Goal: Transaction & Acquisition: Download file/media

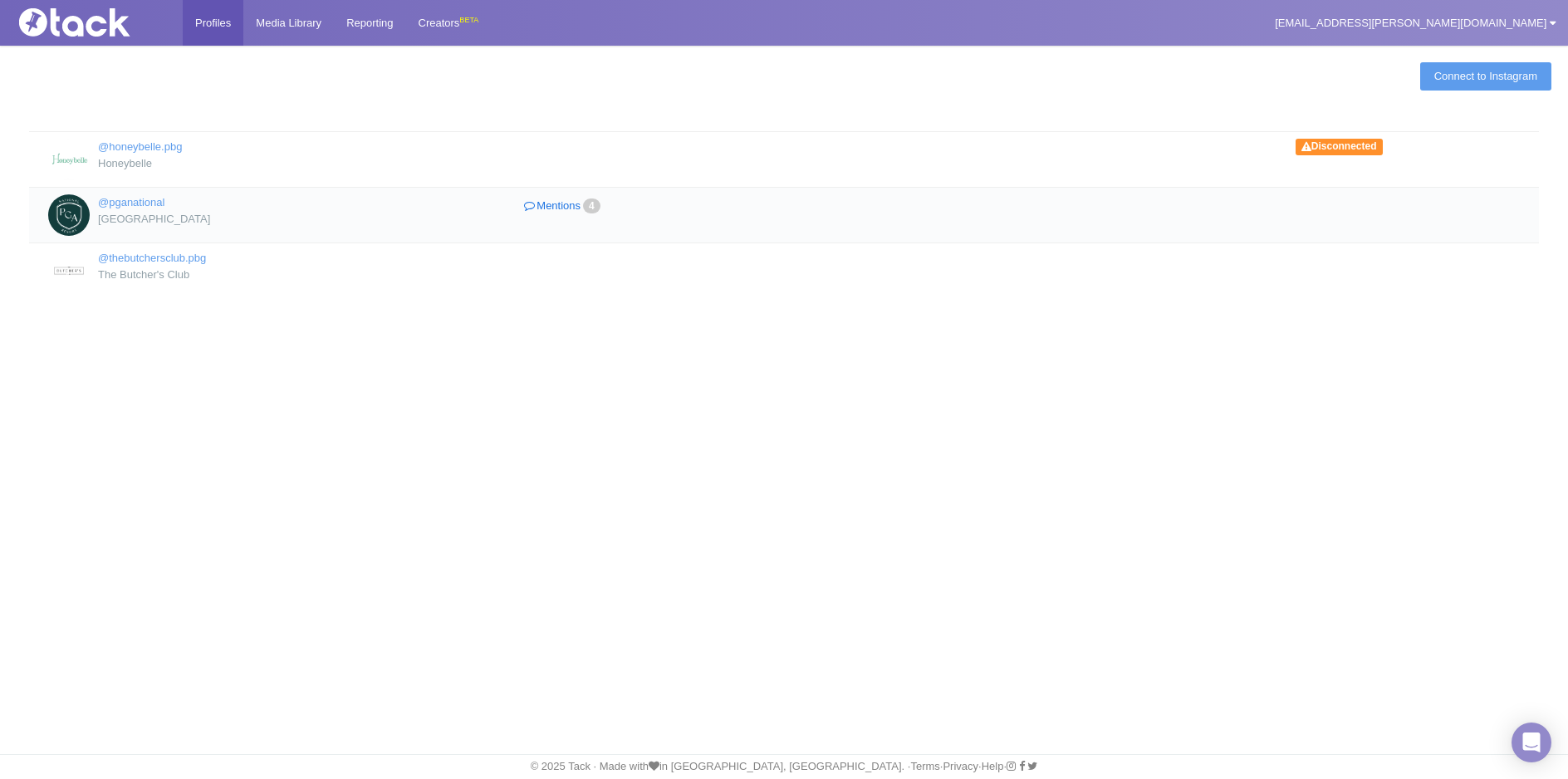
click at [563, 203] on link "Mentions 4" at bounding box center [564, 206] width 283 height 24
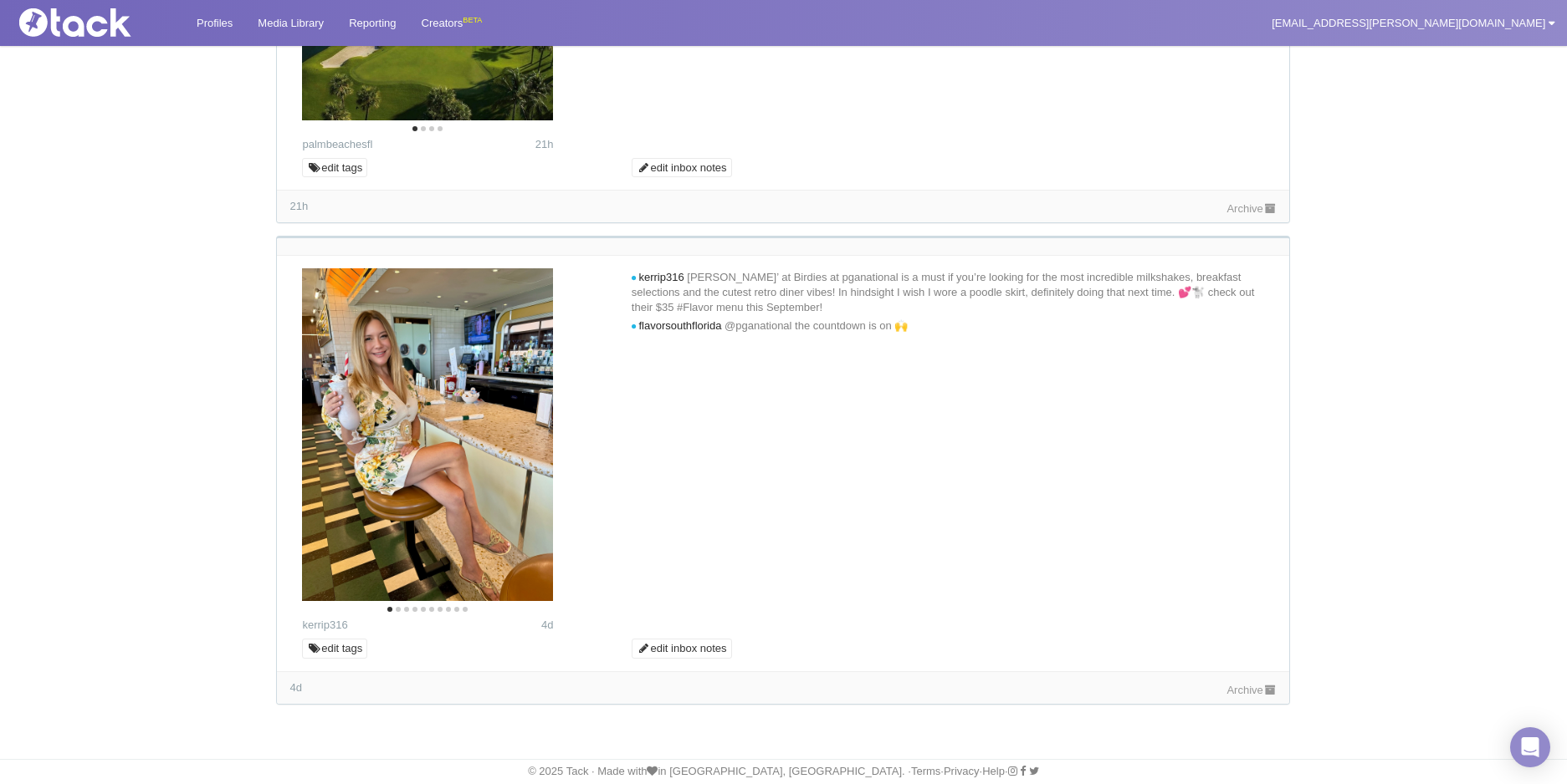
scroll to position [1357, 0]
click at [525, 437] on icon "Next" at bounding box center [526, 439] width 22 height 22
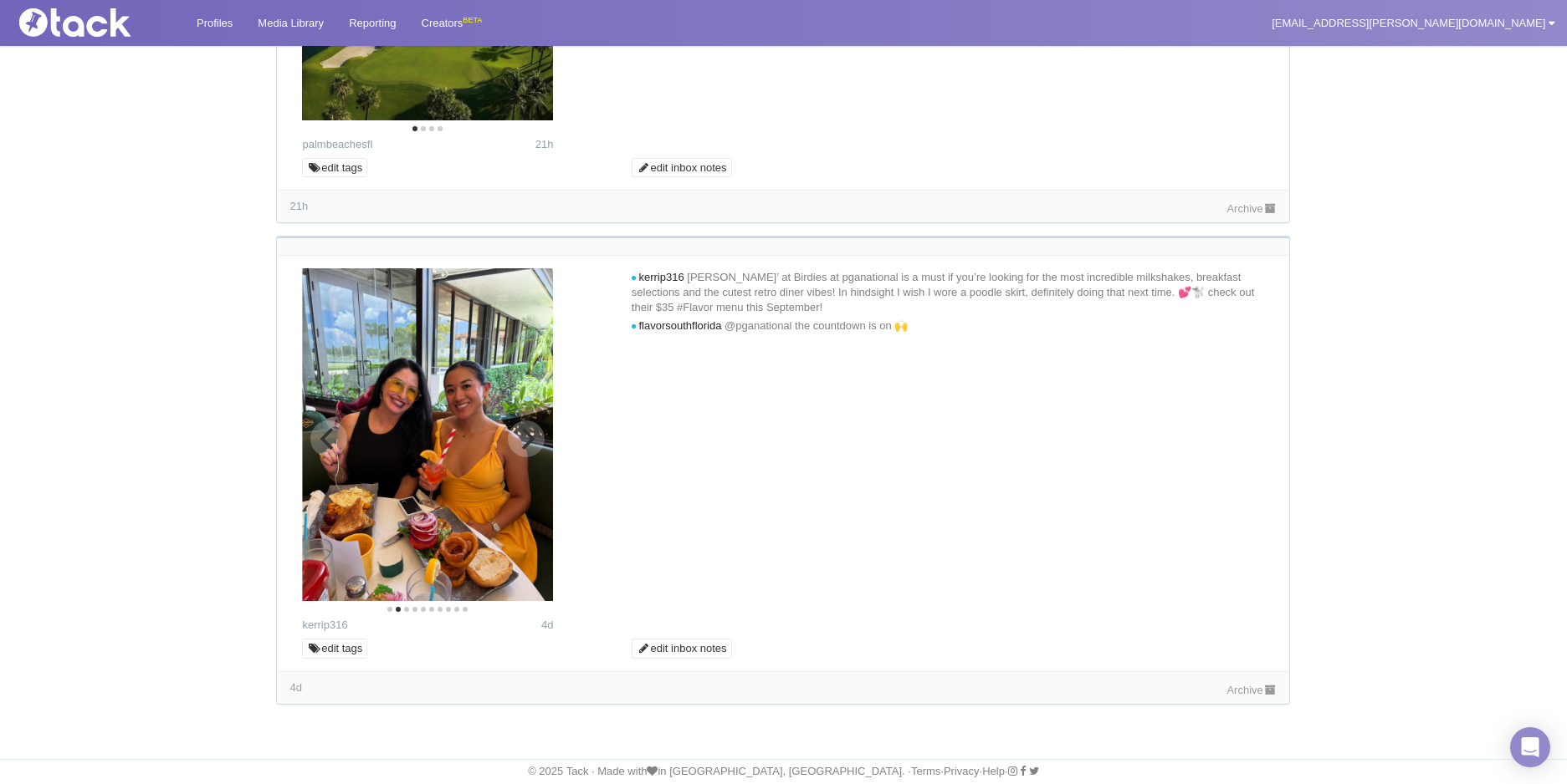
click at [525, 443] on icon "Next" at bounding box center [526, 439] width 22 height 22
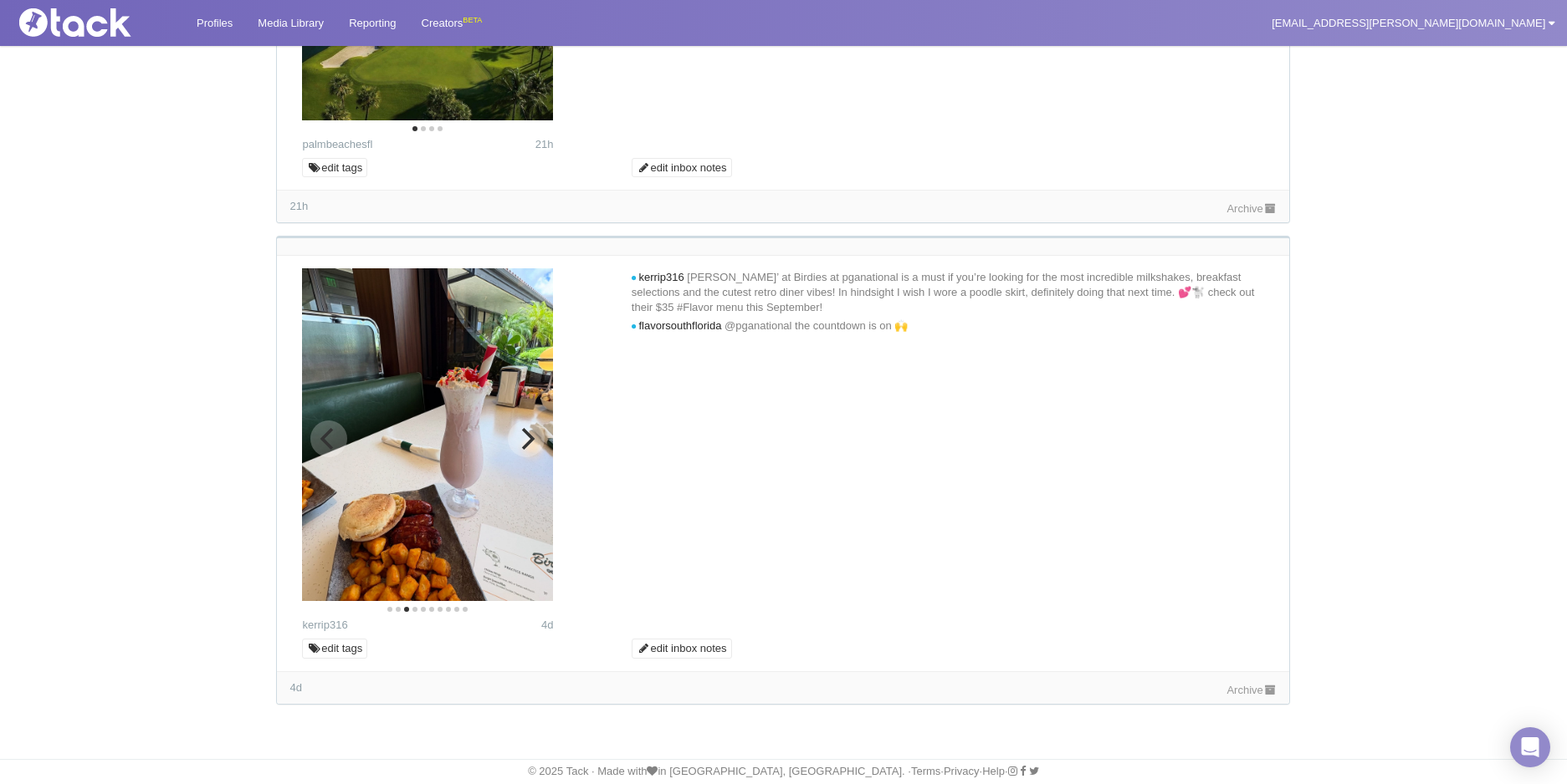
click at [320, 449] on icon "Previous" at bounding box center [329, 439] width 22 height 22
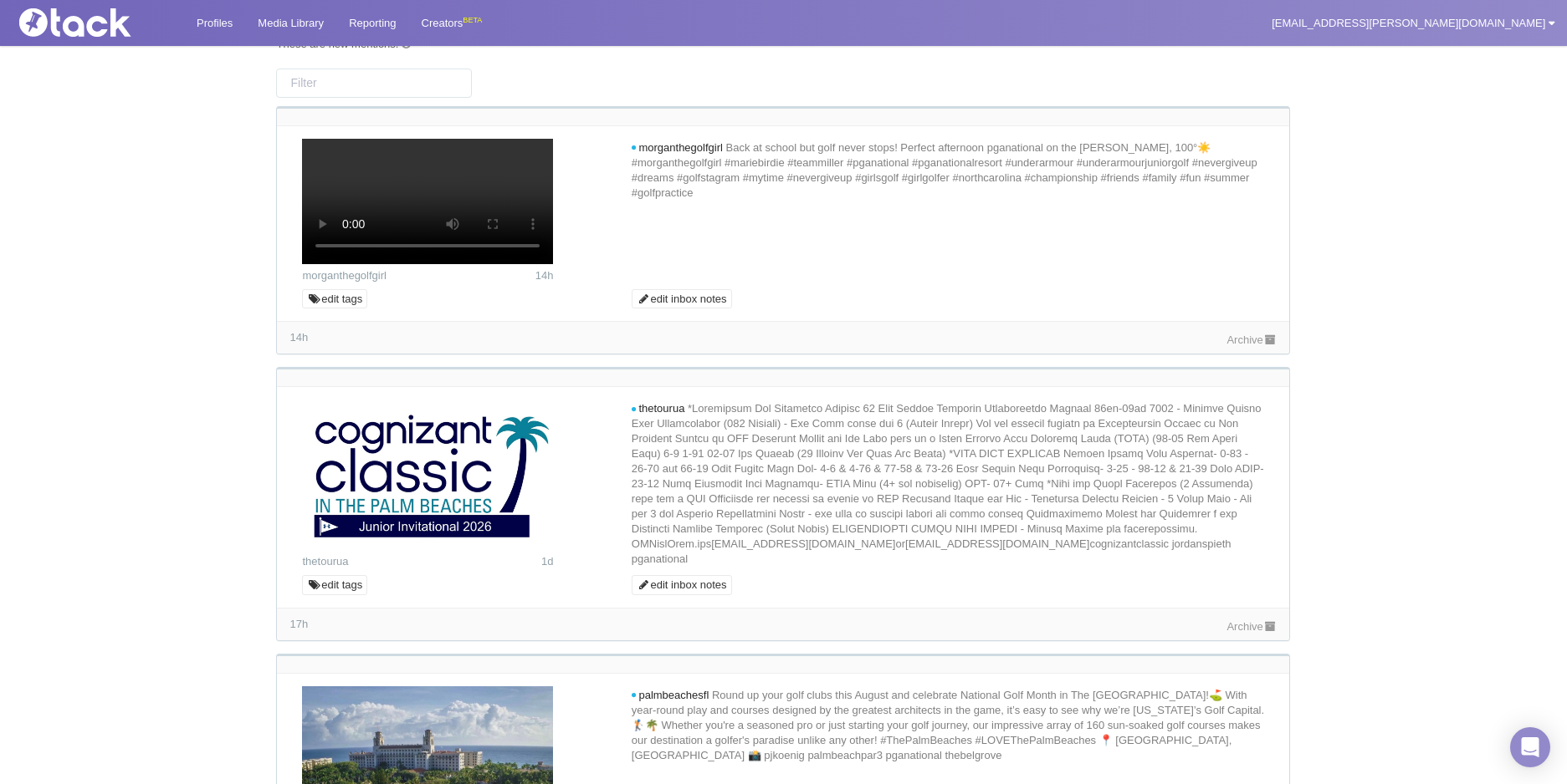
scroll to position [0, 0]
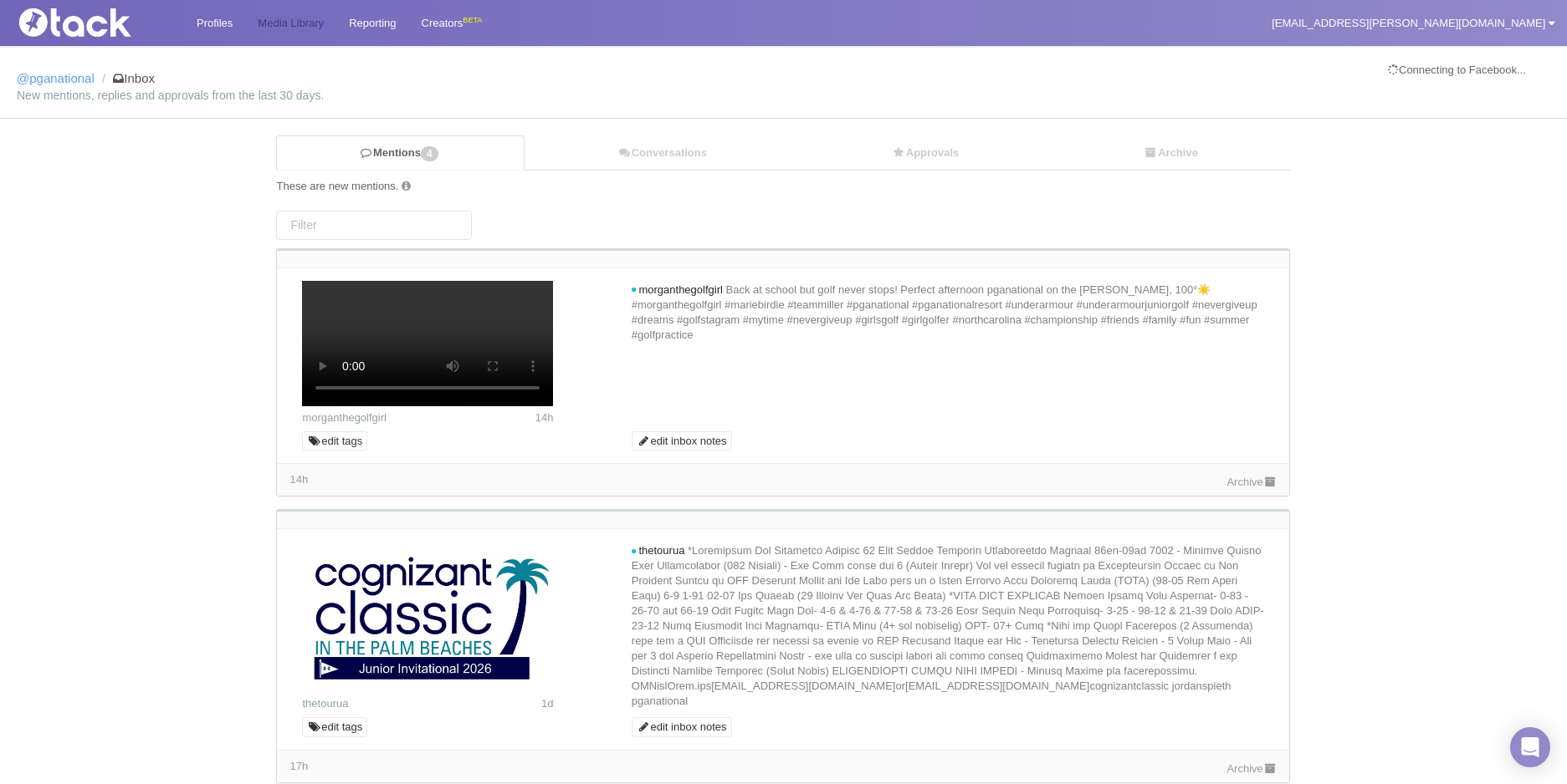
click at [288, 16] on link "Media Library" at bounding box center [290, 22] width 91 height 46
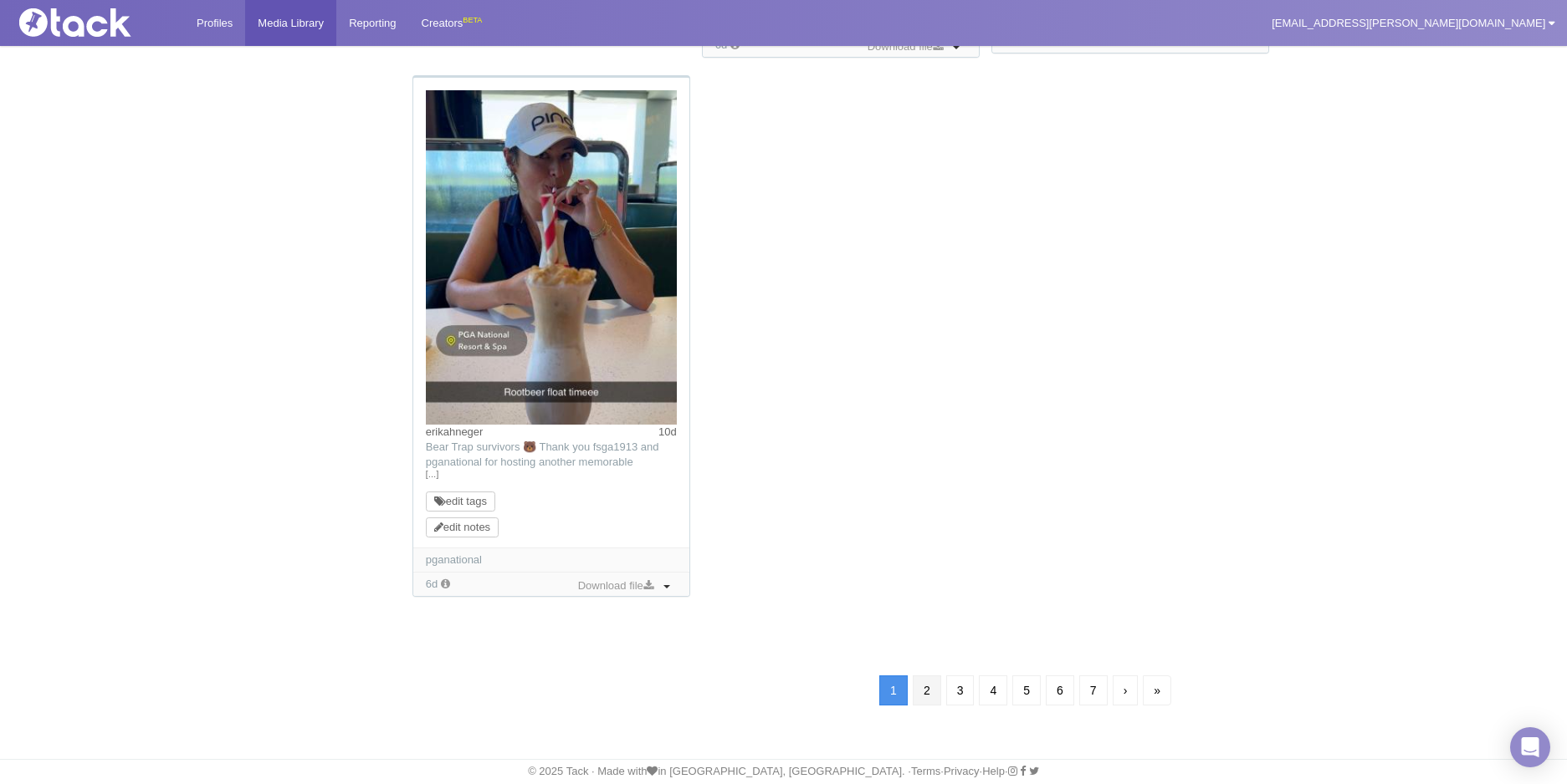
click at [937, 689] on link "2" at bounding box center [927, 690] width 28 height 30
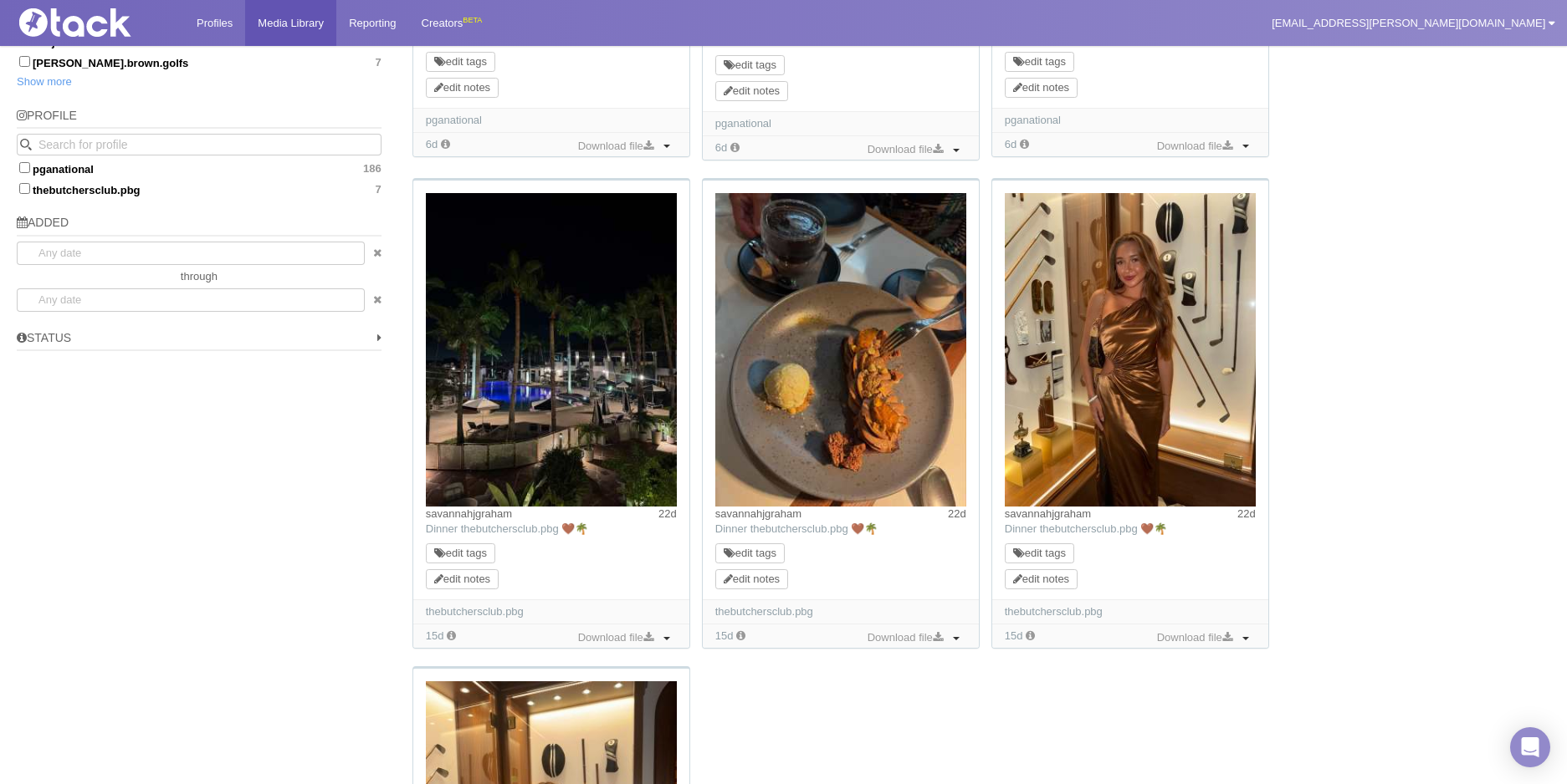
scroll to position [1124, 0]
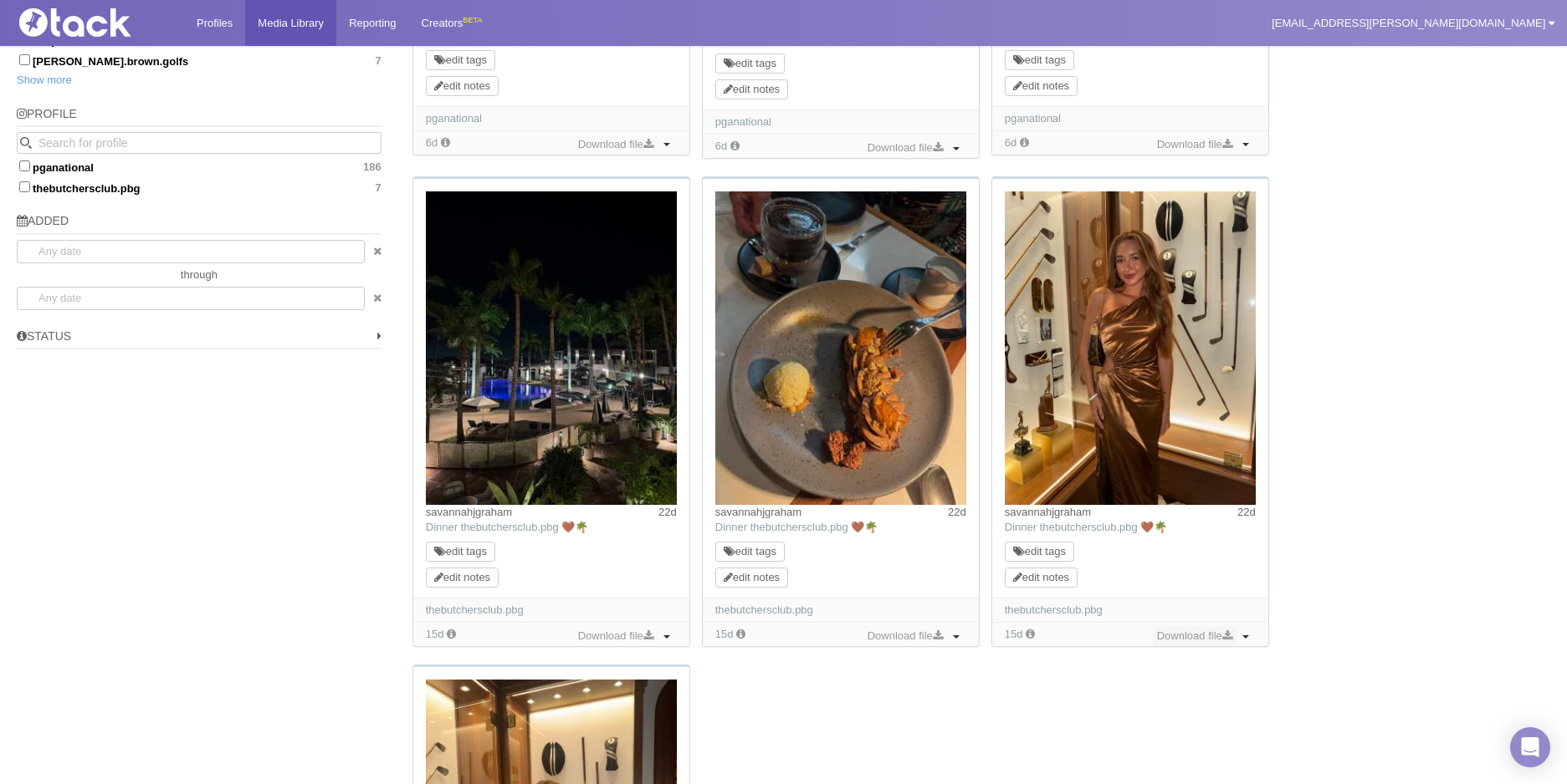
click at [1223, 635] on icon at bounding box center [1227, 636] width 10 height 11
click at [922, 727] on div "erikahneger 10d TikTok: Bear Trap survivors 🐻 Thank you fsga1913 and pganationa…" at bounding box center [978, 123] width 1144 height 2059
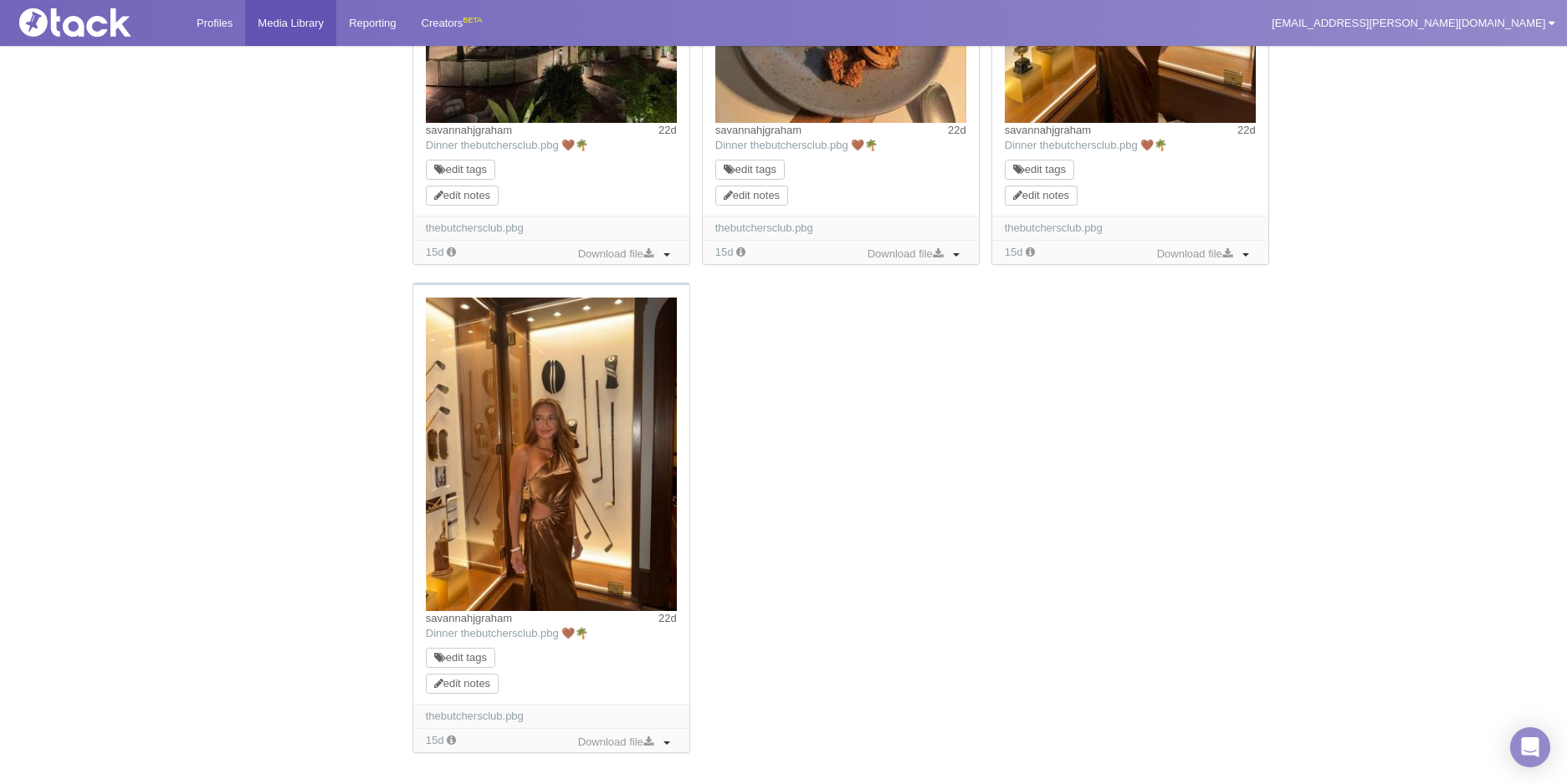
scroll to position [1662, 0]
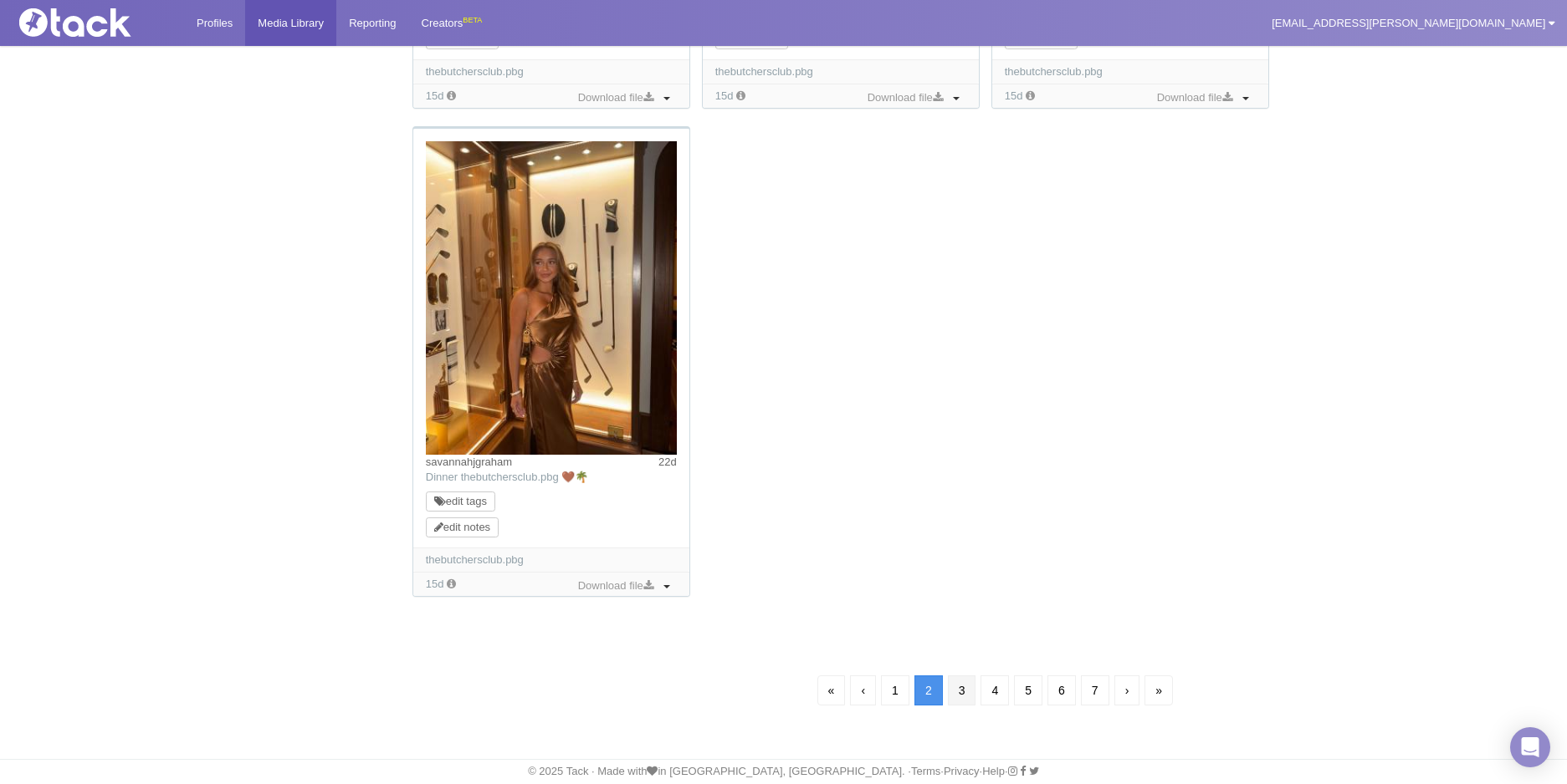
click at [955, 686] on link "3" at bounding box center [962, 690] width 28 height 30
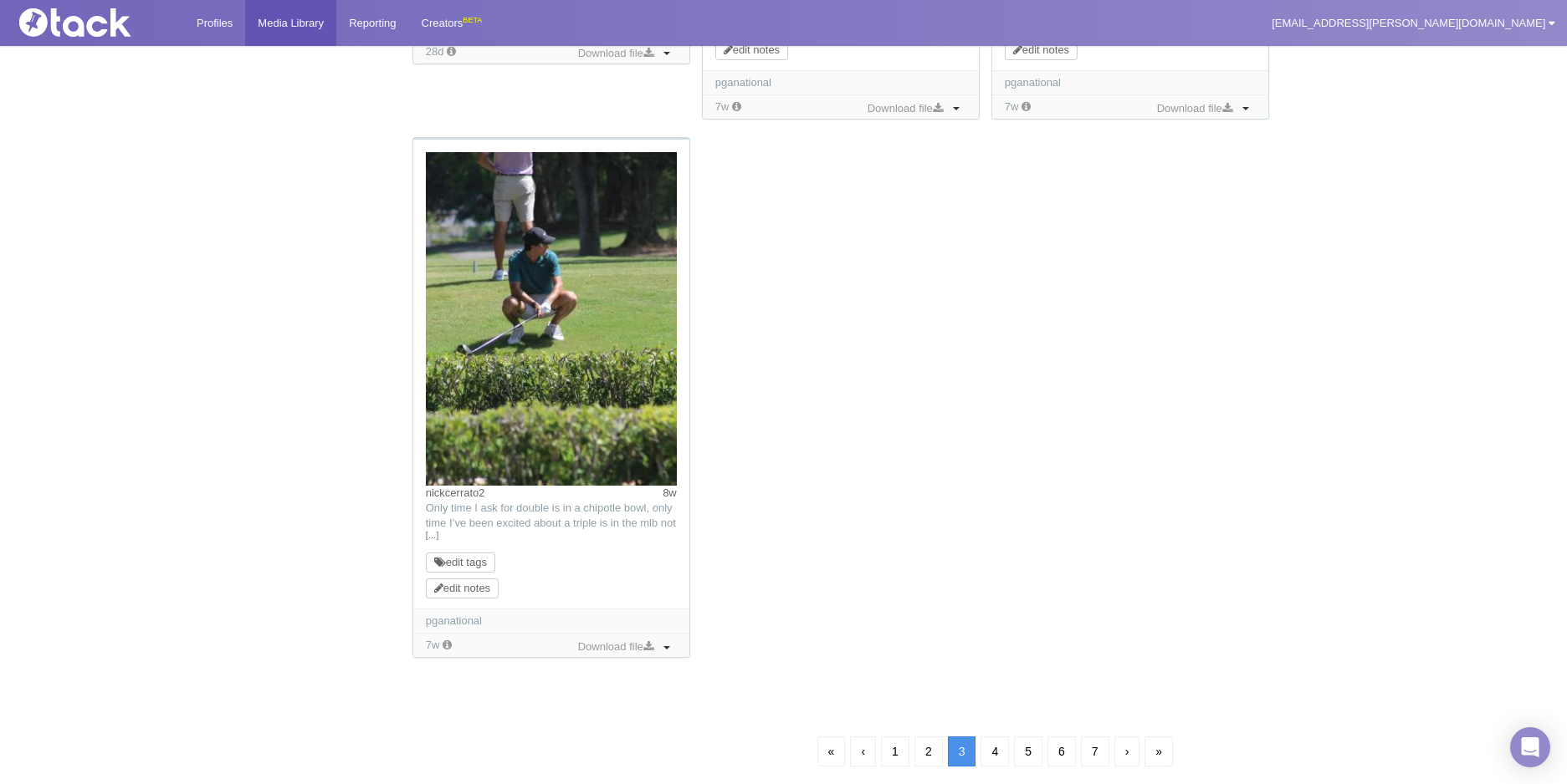
scroll to position [121, 0]
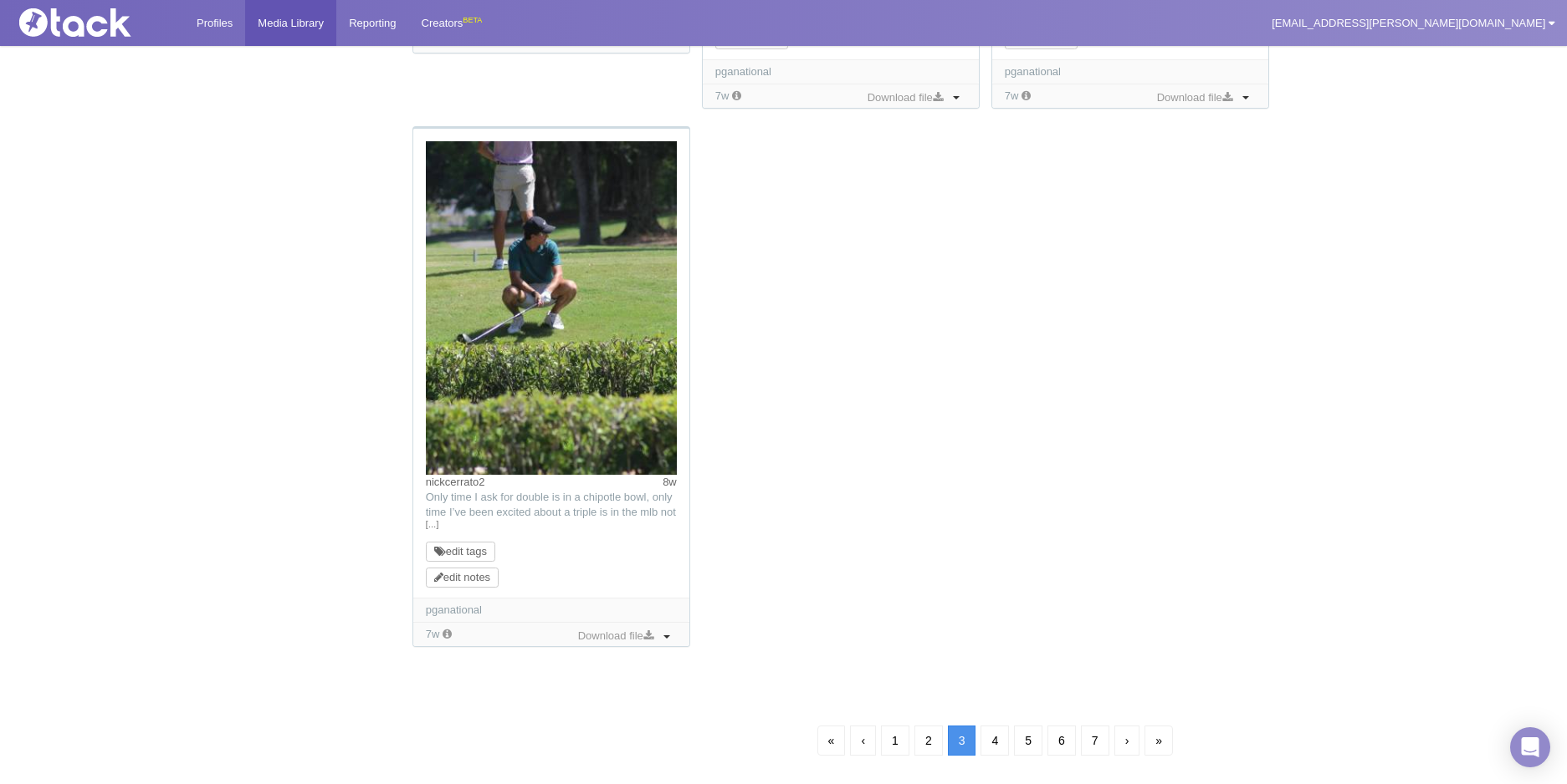
scroll to position [1709, 0]
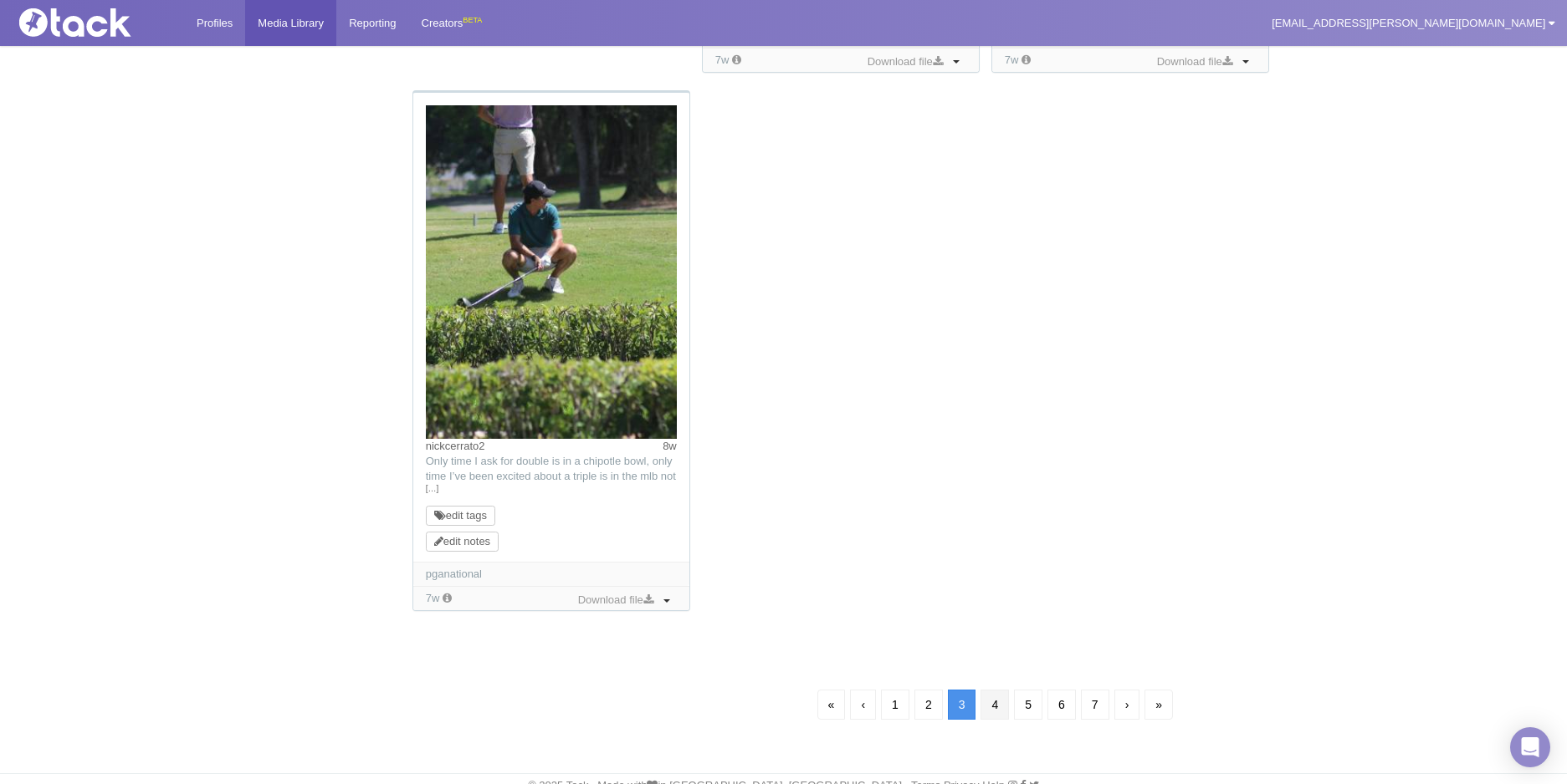
click at [995, 709] on link "4" at bounding box center [994, 704] width 28 height 30
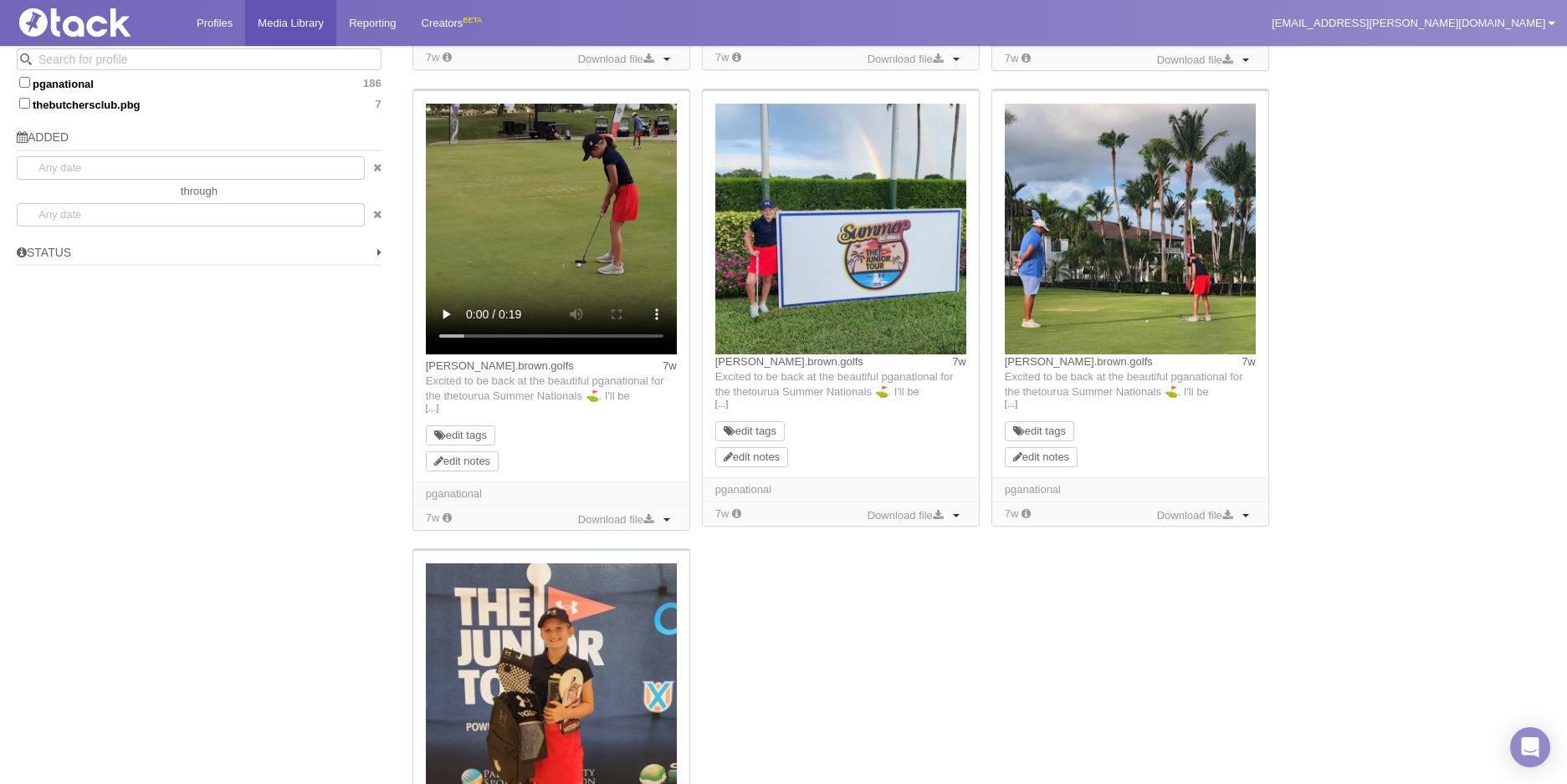
scroll to position [1542, 0]
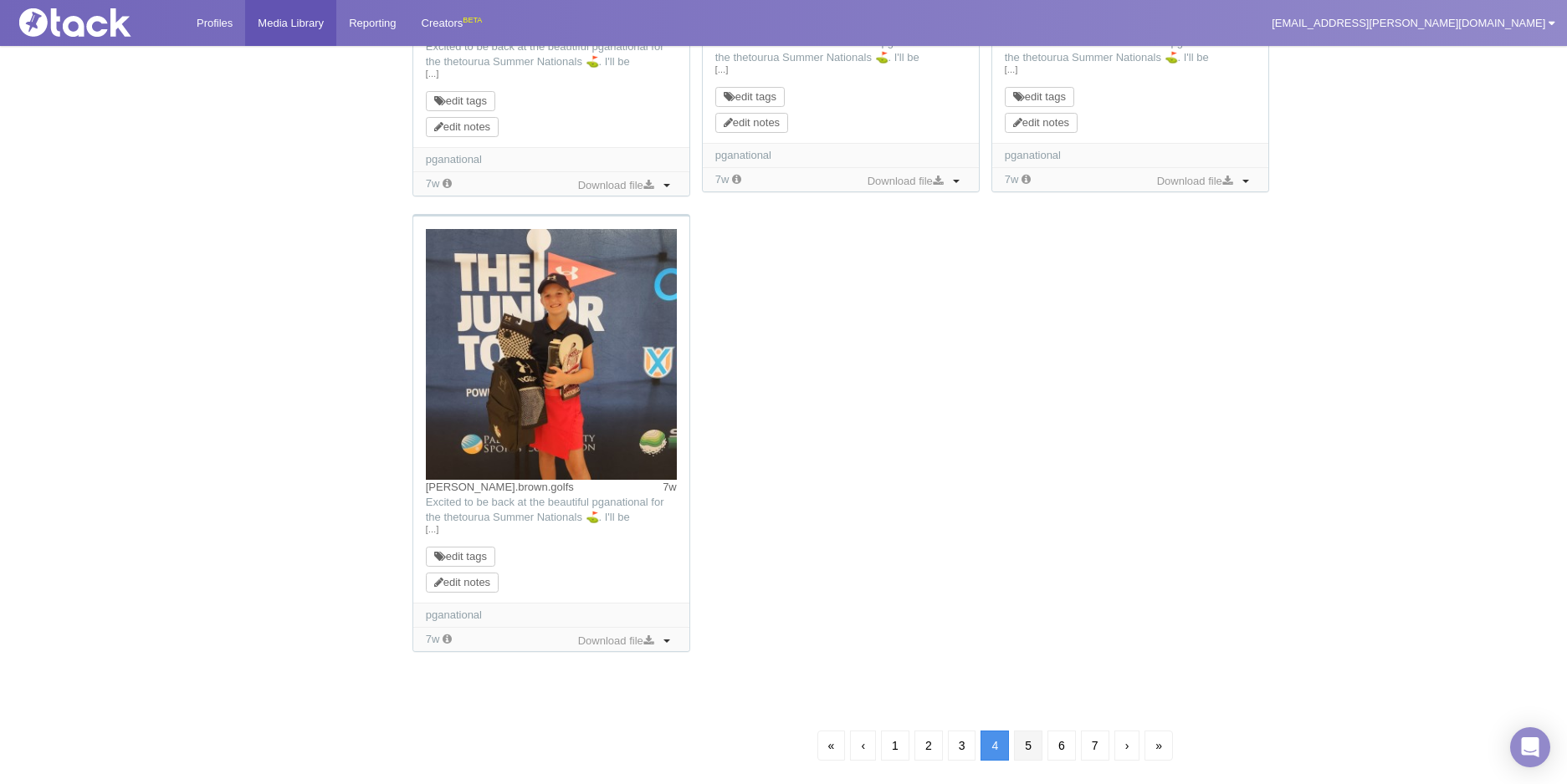
click at [1026, 751] on link "5" at bounding box center [1028, 746] width 28 height 30
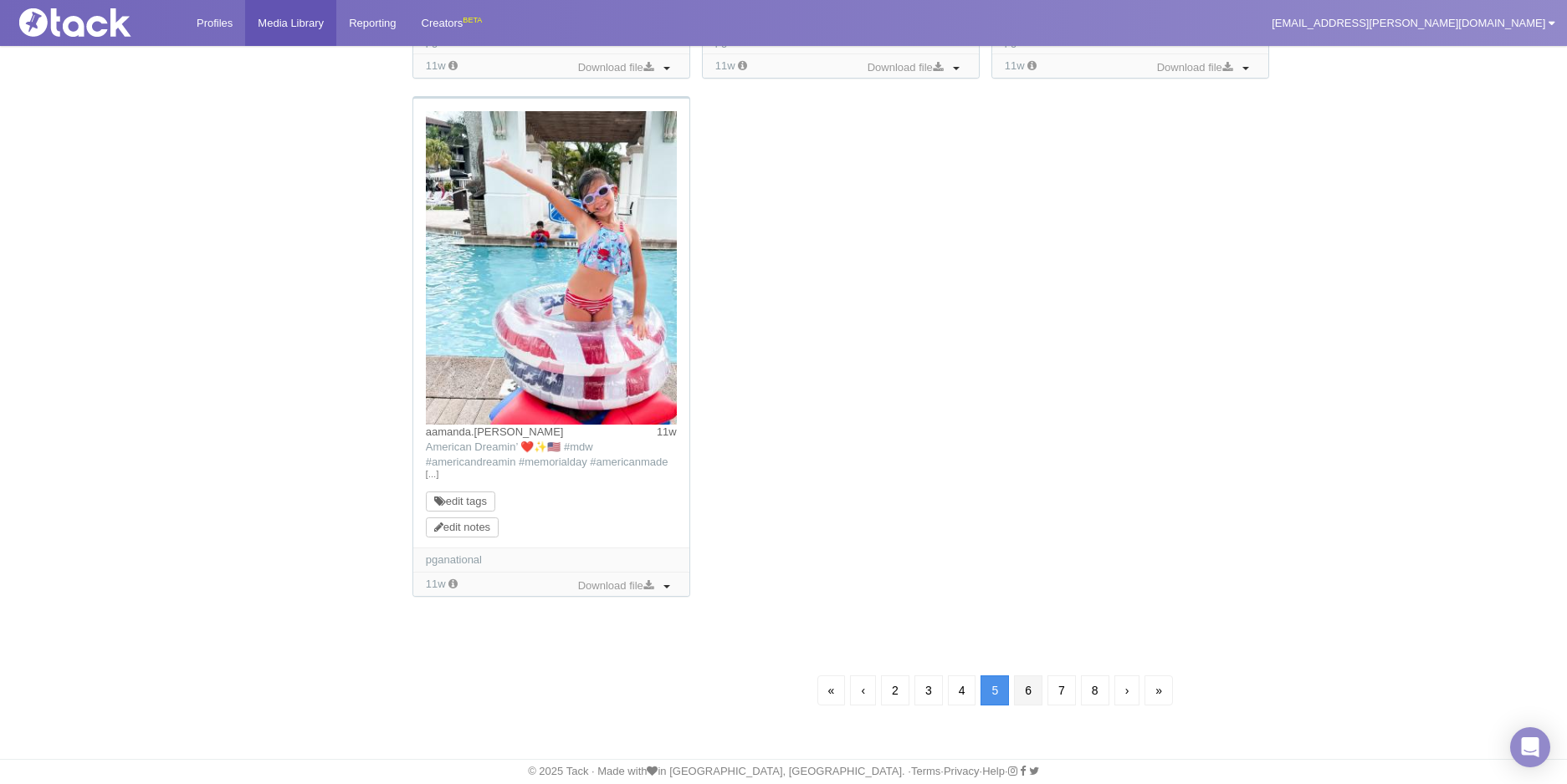
click at [1028, 694] on link "6" at bounding box center [1028, 690] width 28 height 30
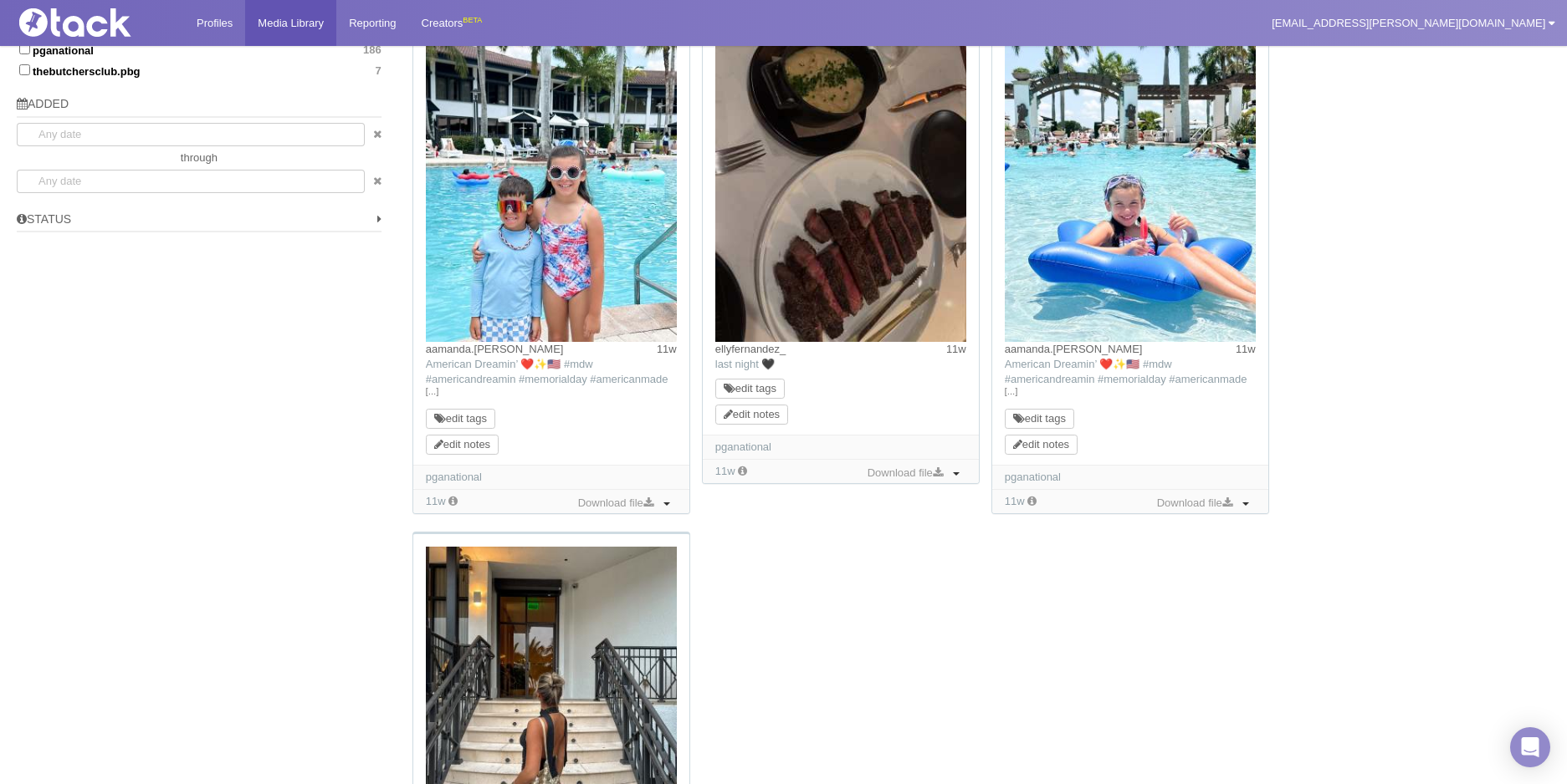
scroll to position [1625, 0]
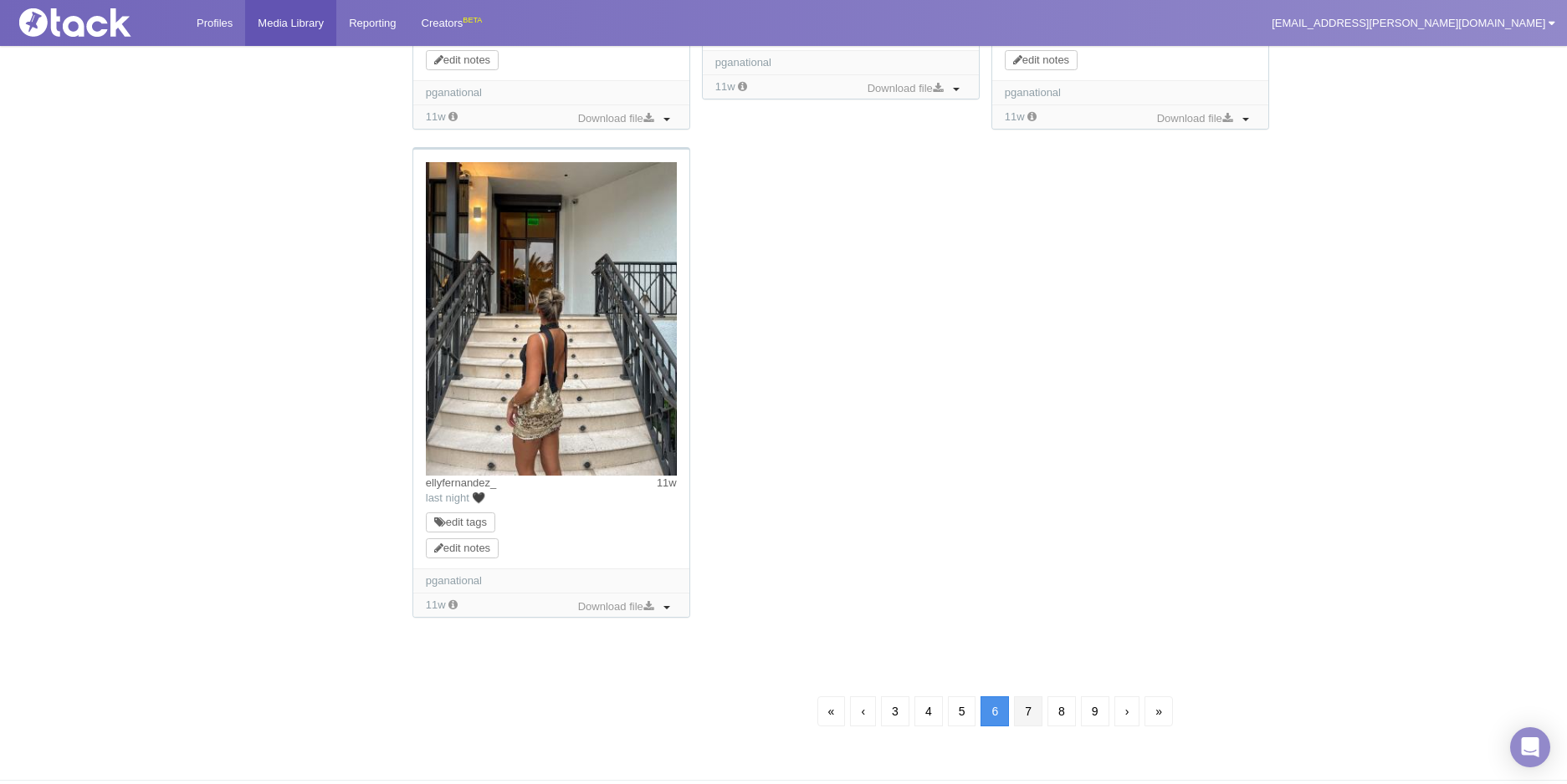
click at [1028, 704] on link "7" at bounding box center [1028, 712] width 28 height 30
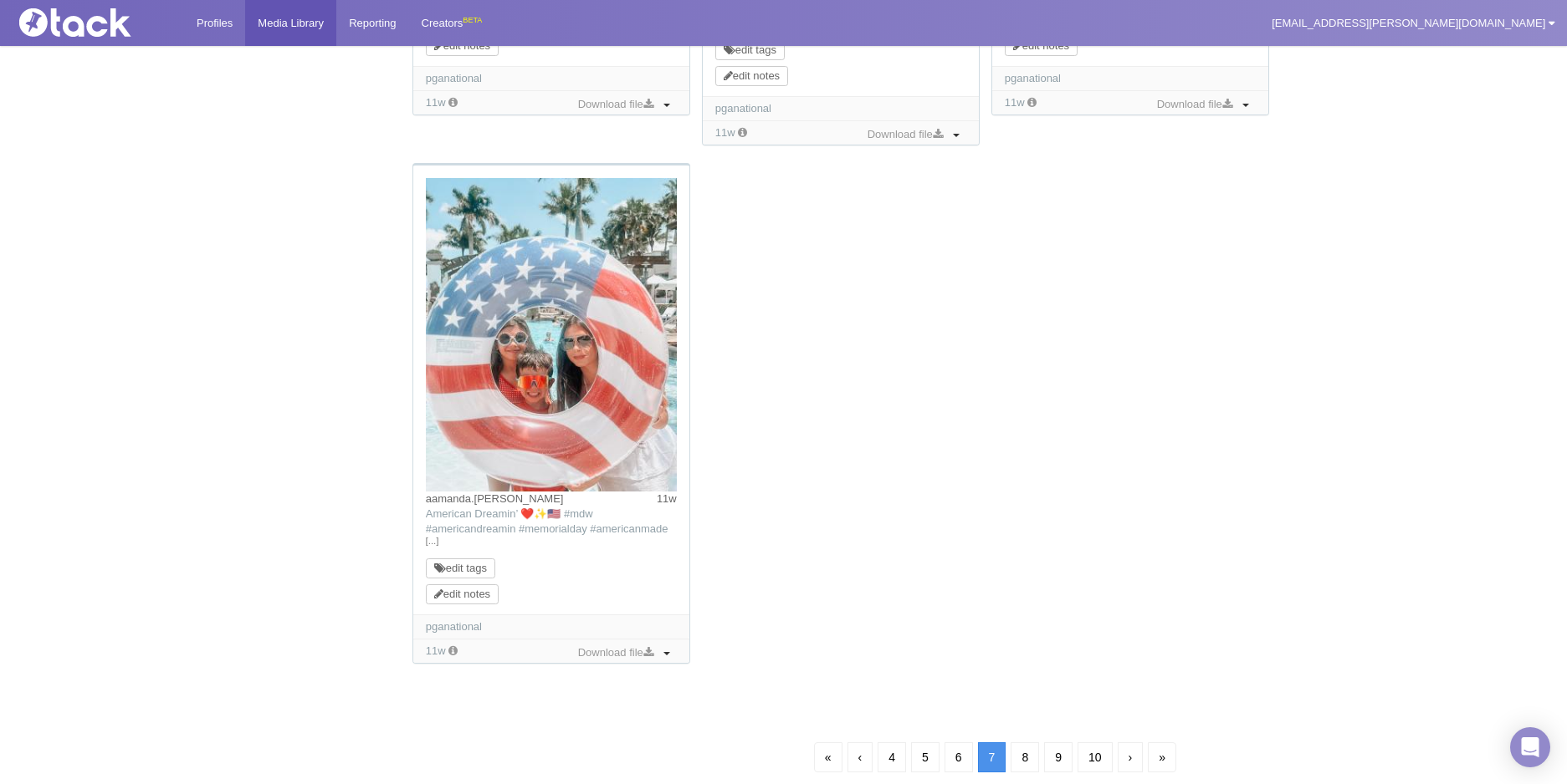
scroll to position [1677, 0]
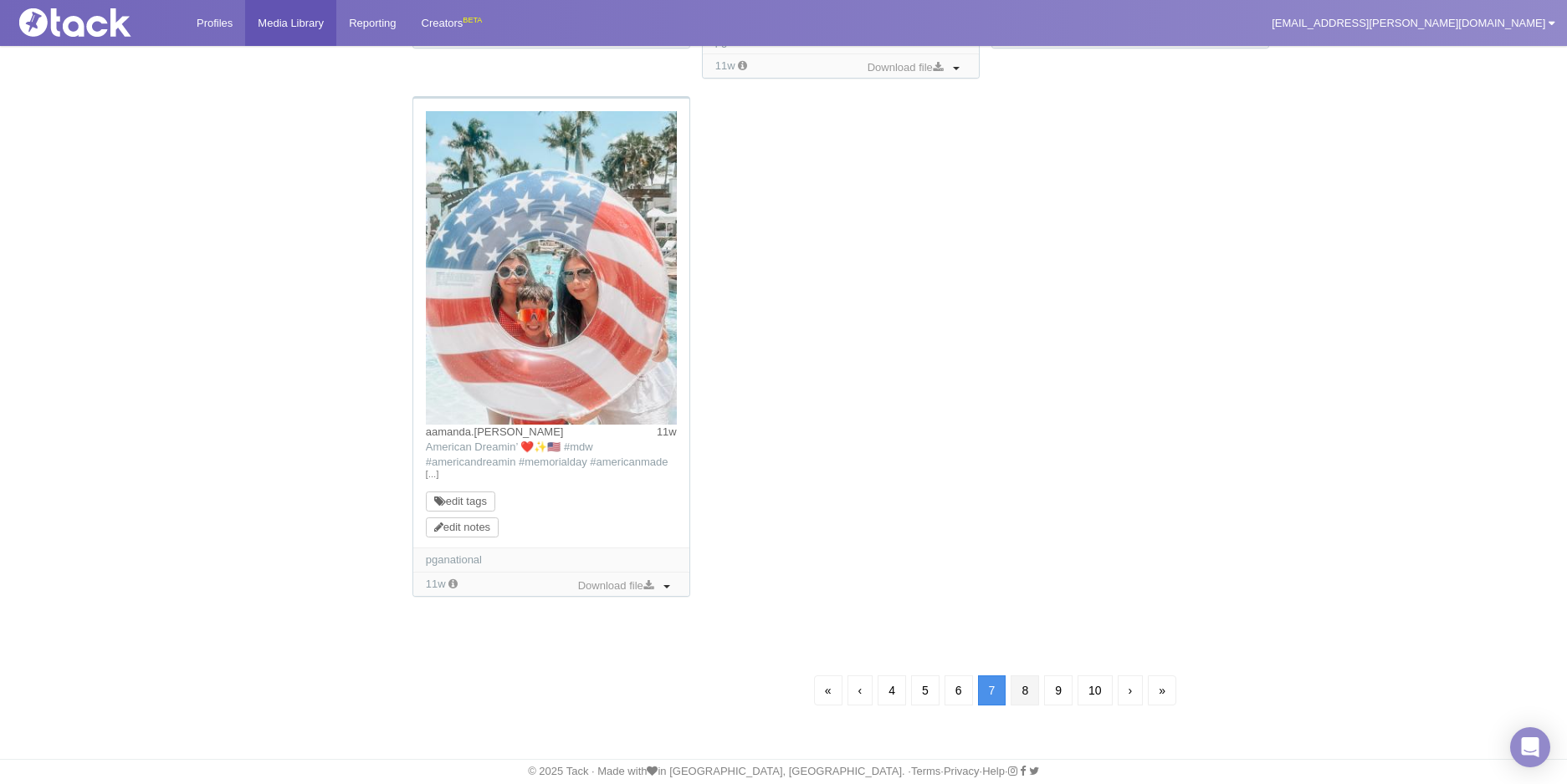
click at [1029, 697] on link "8" at bounding box center [1025, 690] width 28 height 30
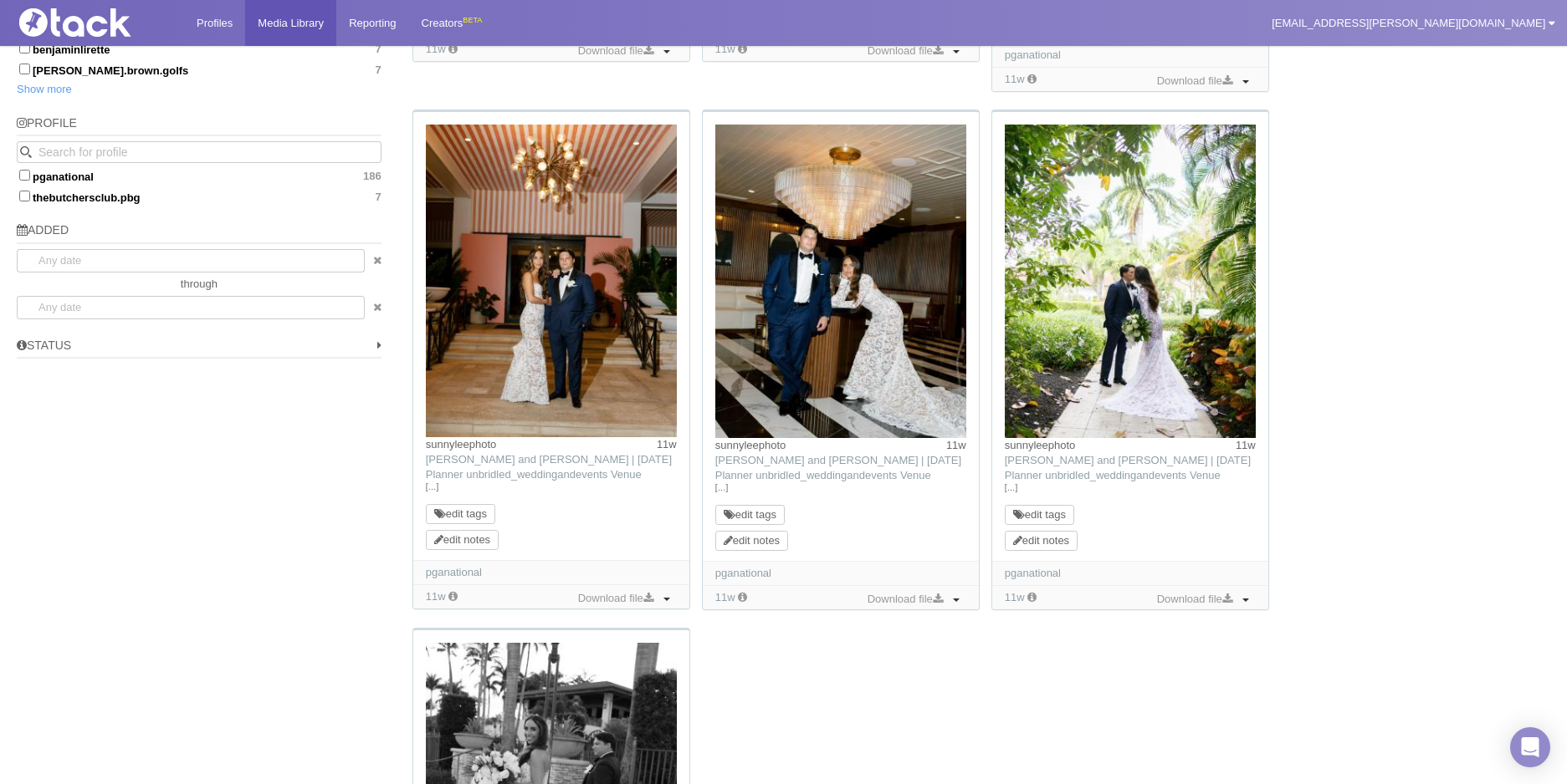
scroll to position [1208, 0]
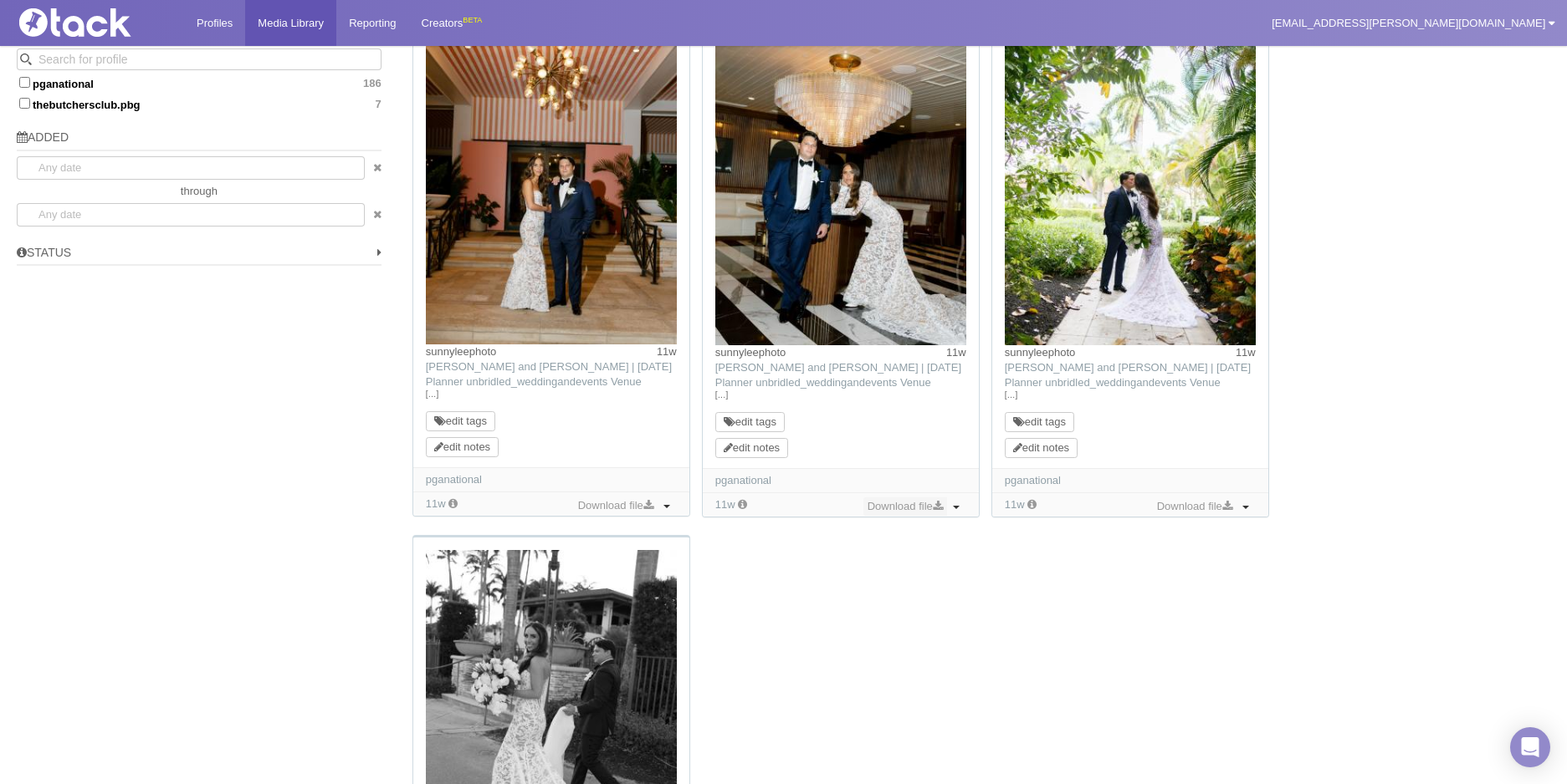
click at [929, 503] on link "Download file" at bounding box center [904, 507] width 83 height 19
click at [303, 544] on div "Remove all filters 10 per page 50 per page 100 per page Filters Type image 182 …" at bounding box center [783, 35] width 1559 height 2243
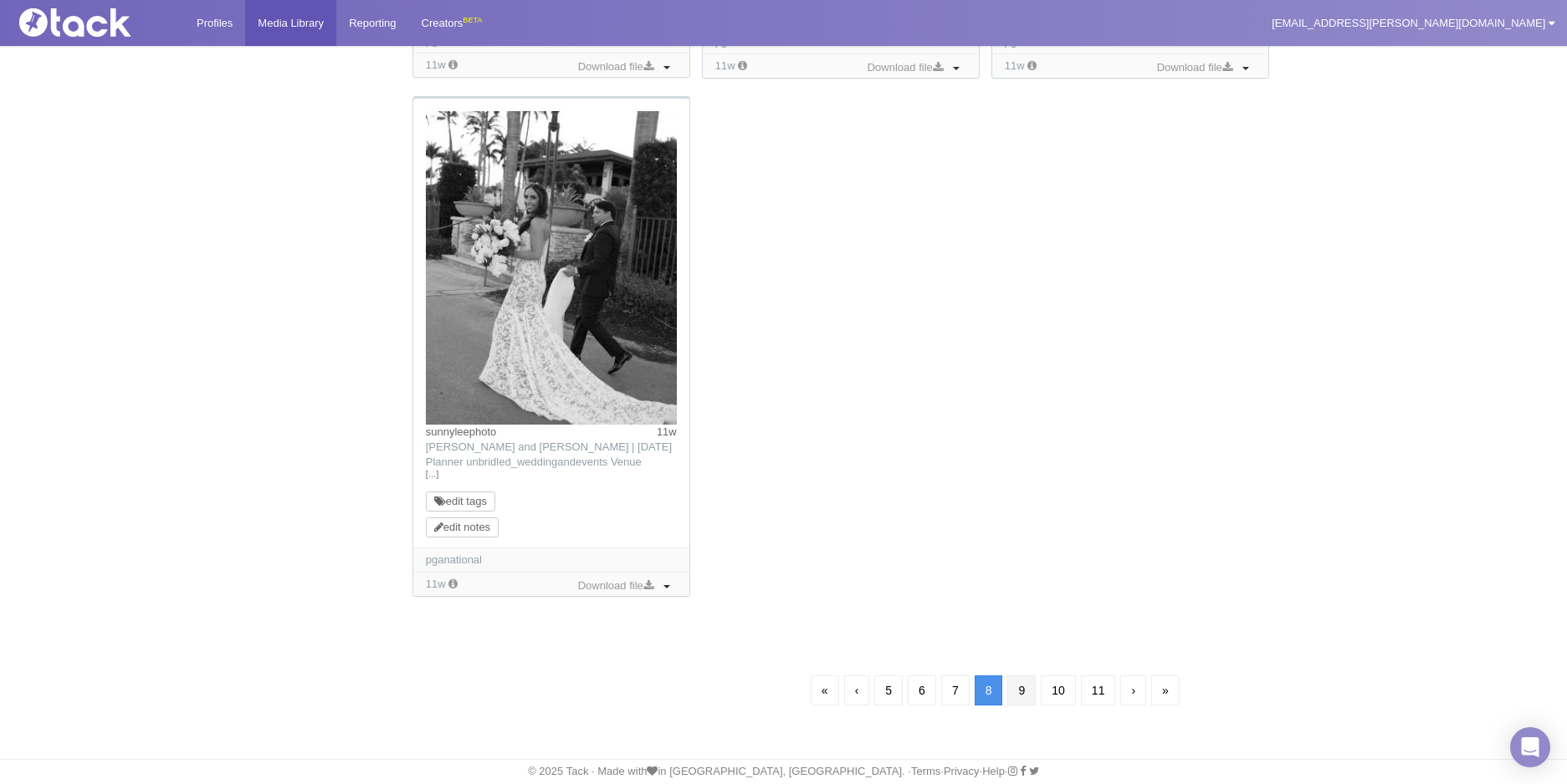
click at [1018, 693] on link "9" at bounding box center [1021, 690] width 28 height 30
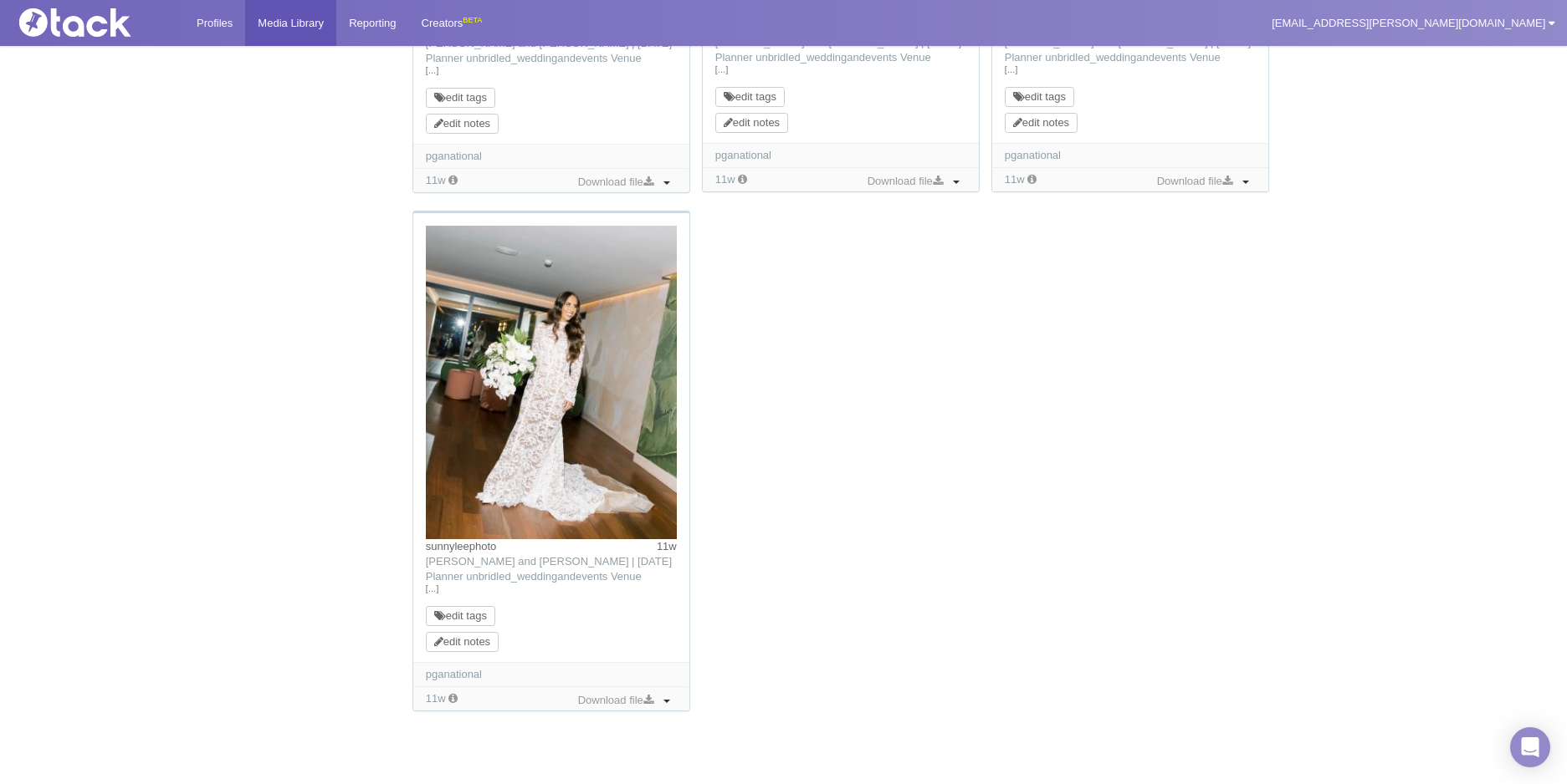
scroll to position [1677, 0]
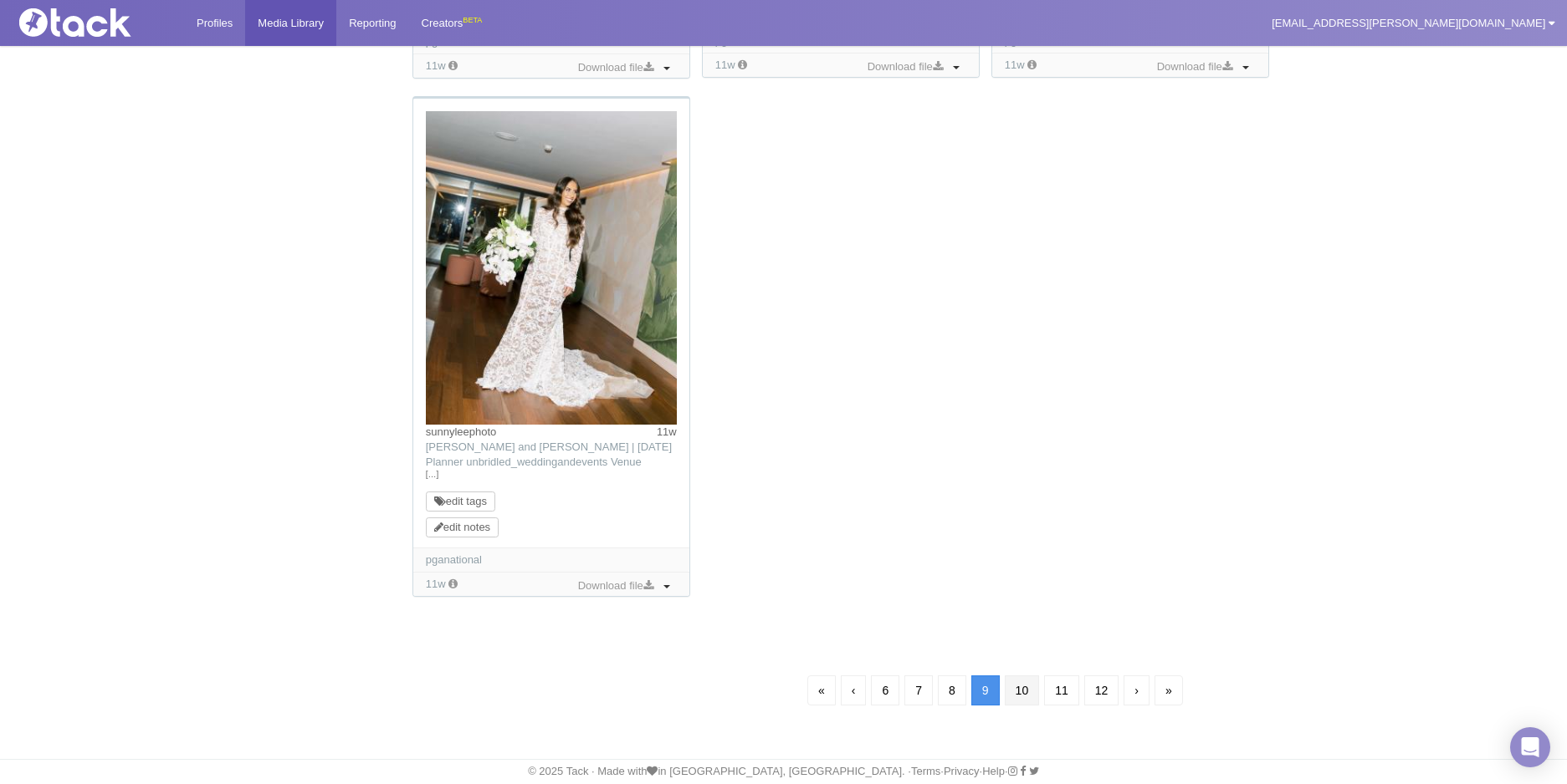
click at [1023, 684] on link "10" at bounding box center [1022, 690] width 36 height 30
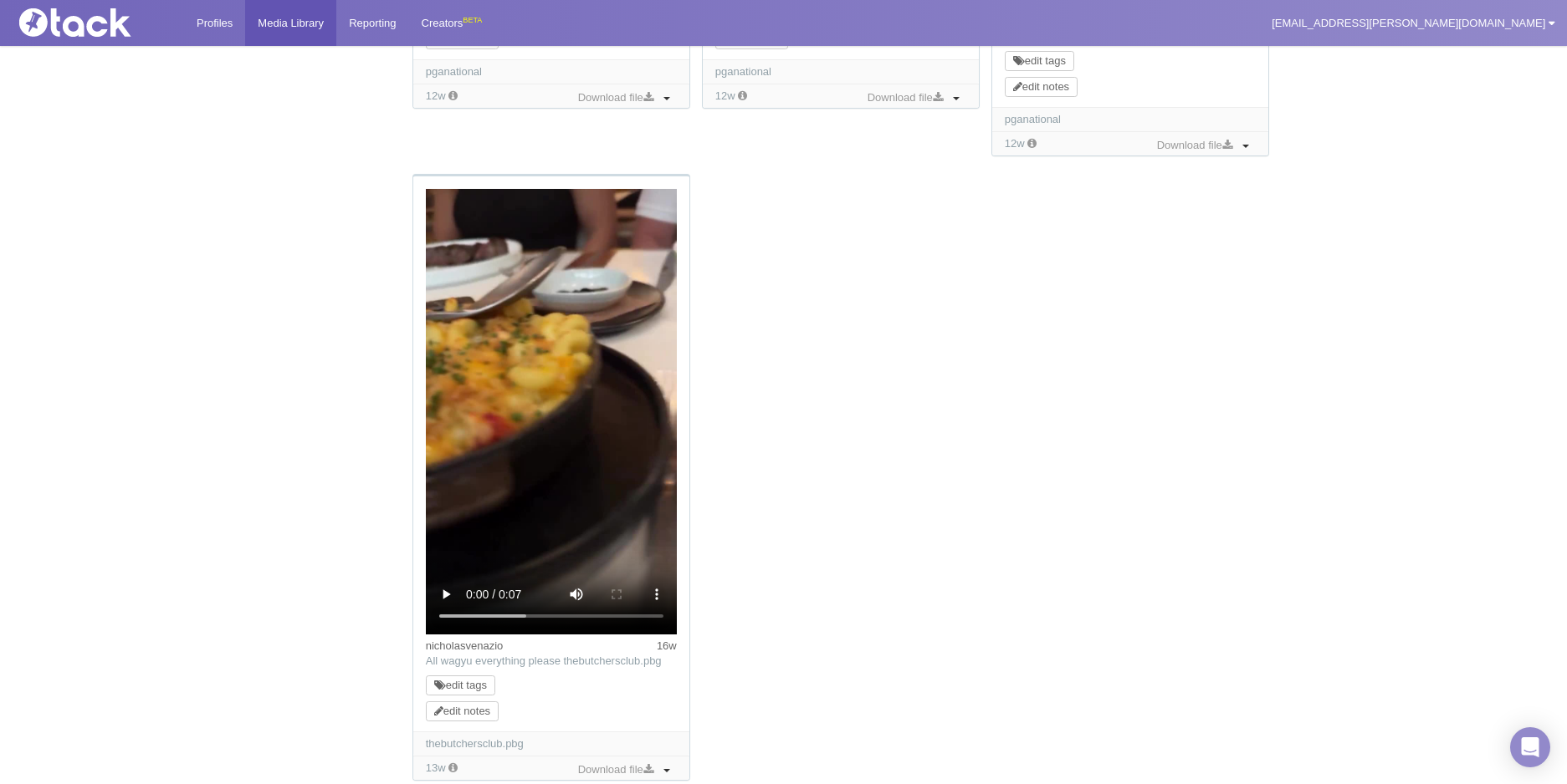
scroll to position [1782, 0]
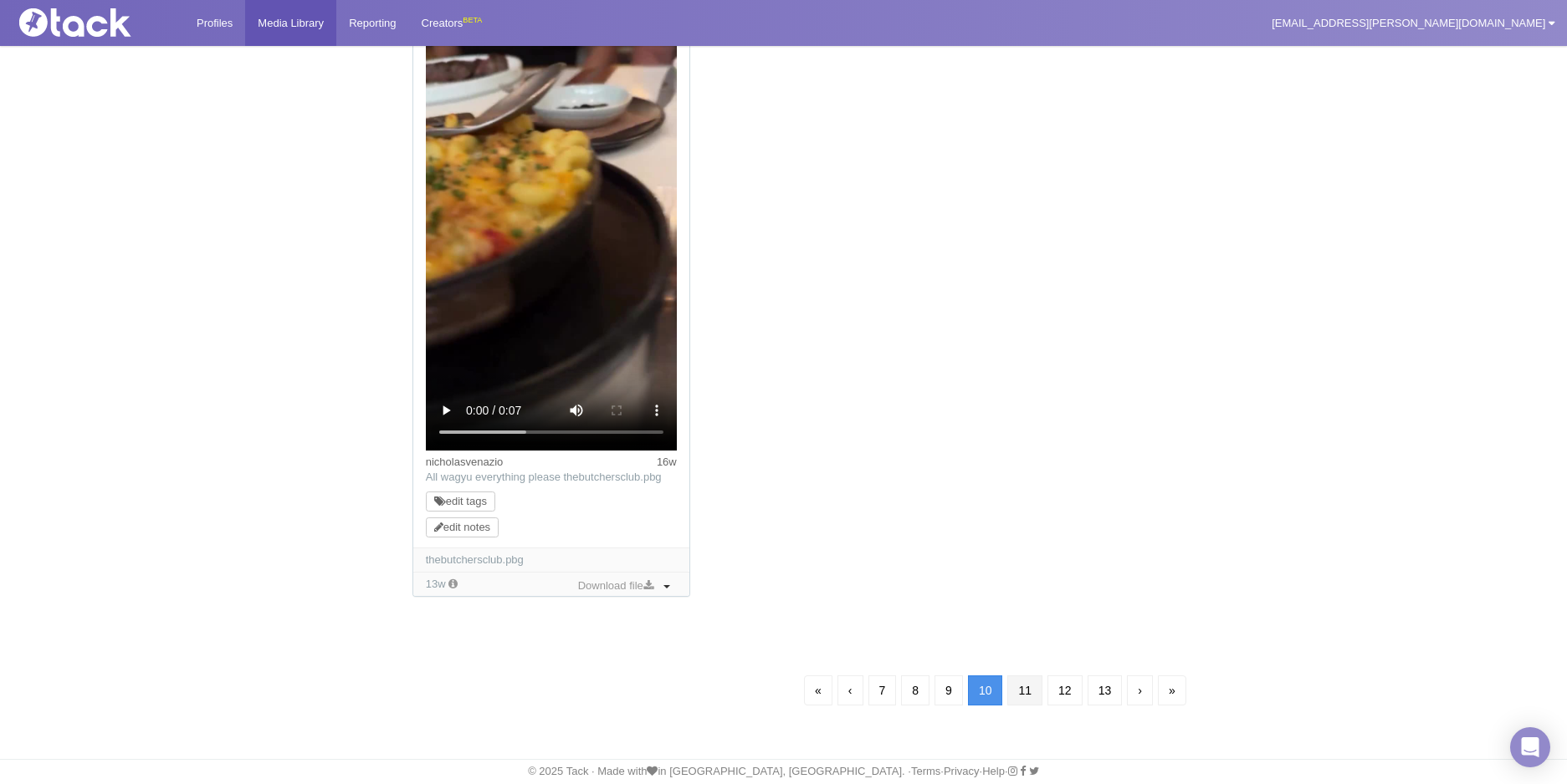
click at [1037, 692] on link "11" at bounding box center [1025, 690] width 36 height 30
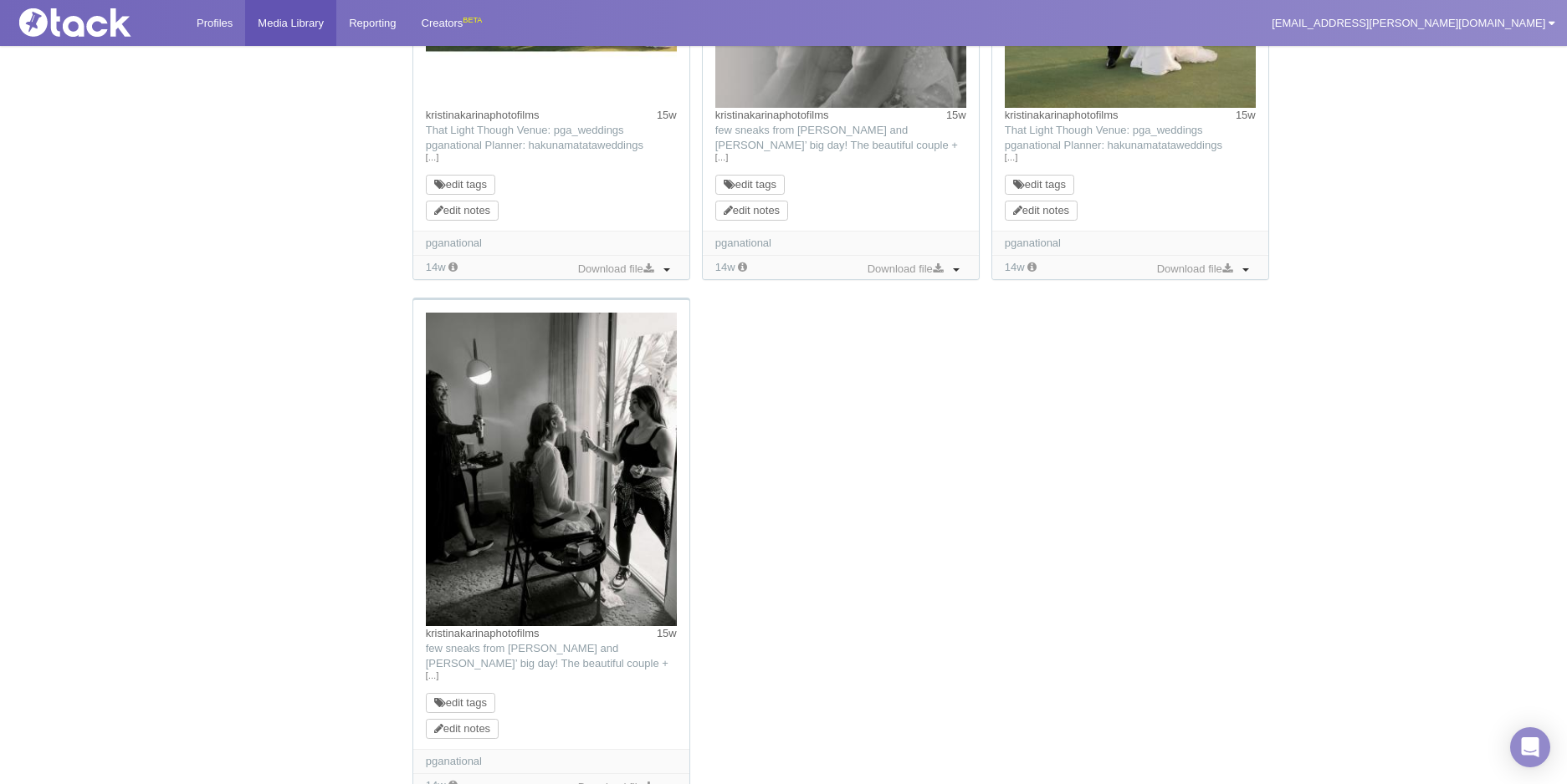
scroll to position [1677, 0]
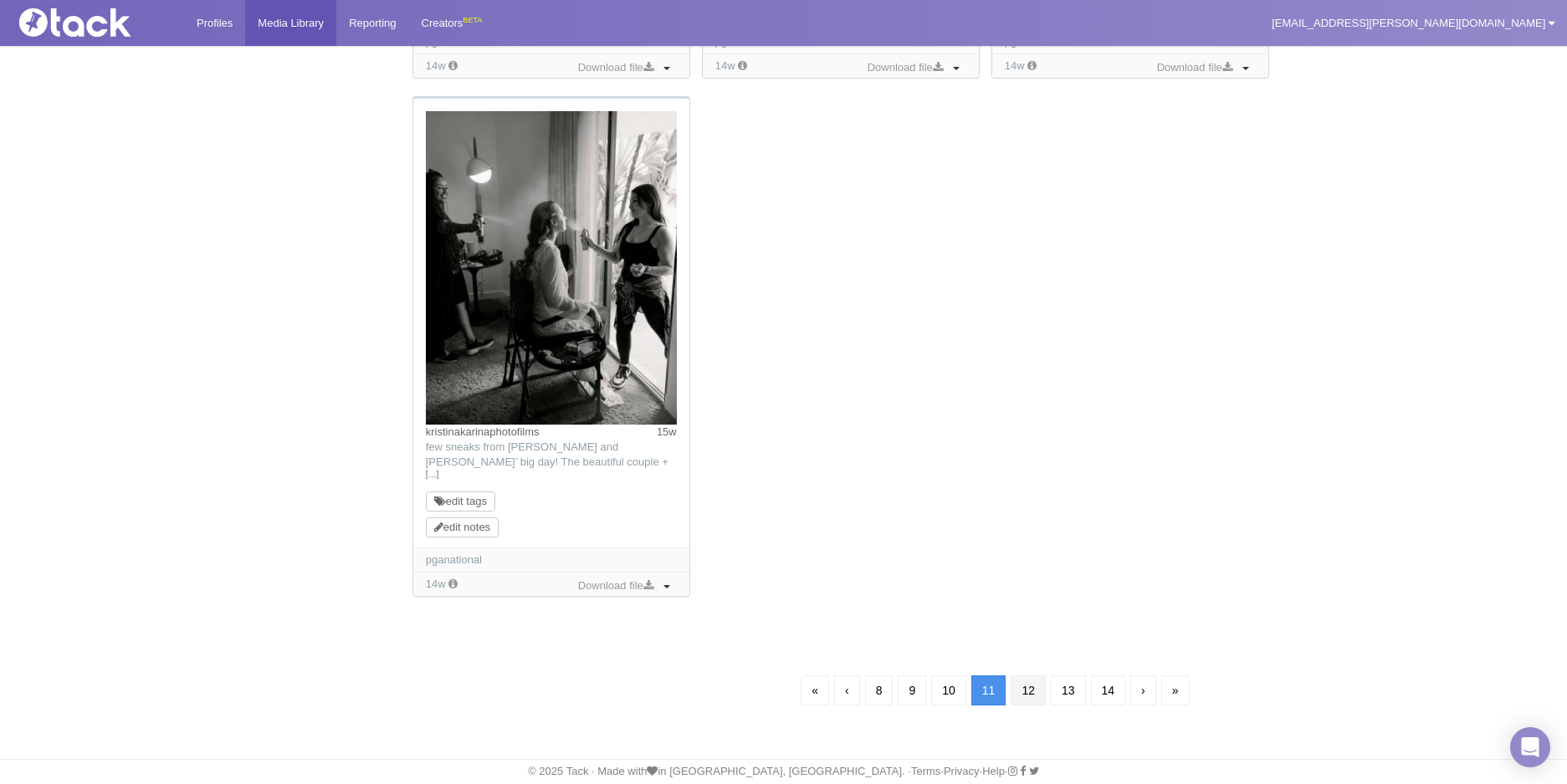
click at [1032, 698] on link "12" at bounding box center [1029, 690] width 36 height 30
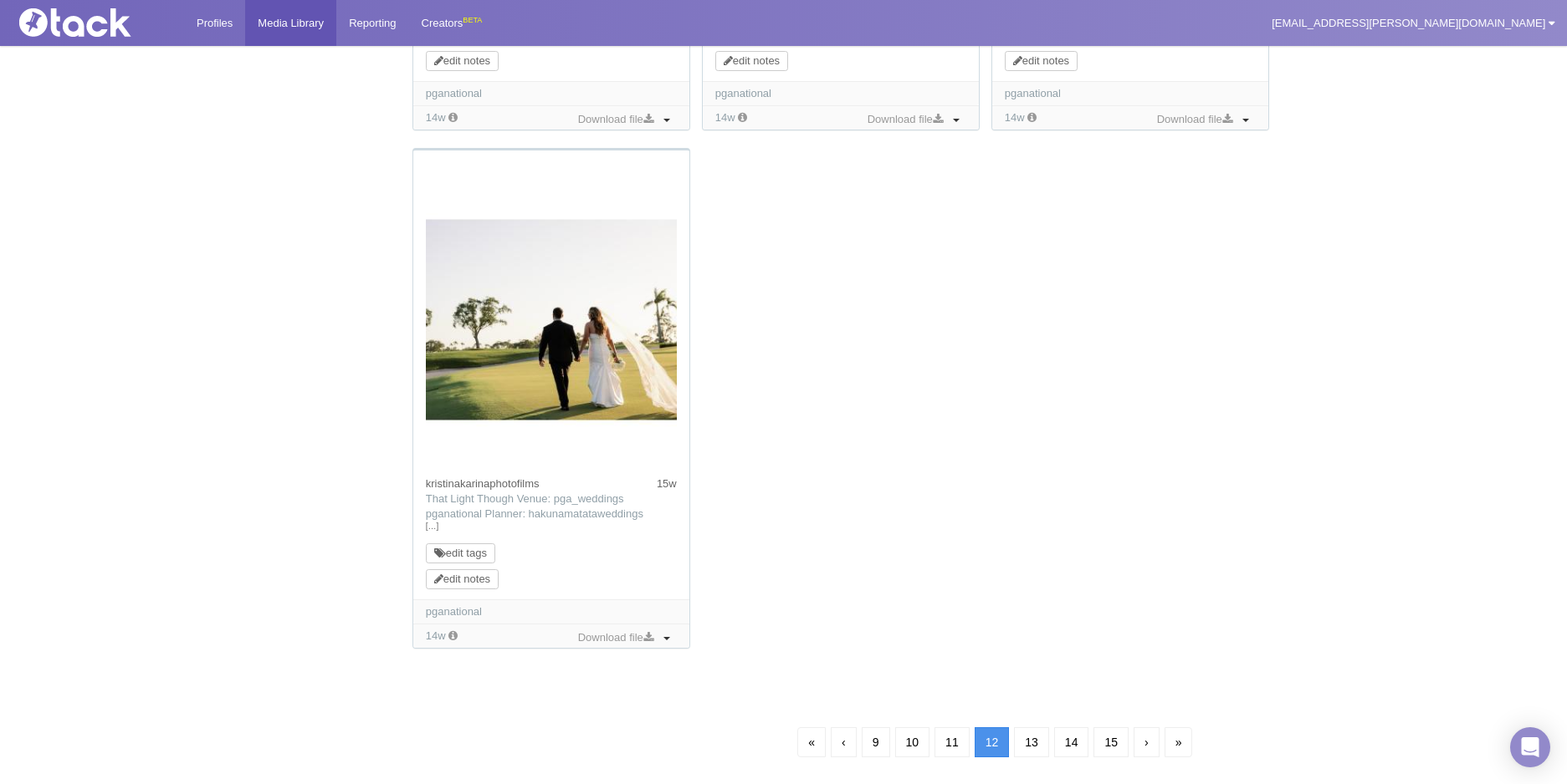
scroll to position [1625, 0]
click at [1043, 737] on link "13" at bounding box center [1032, 742] width 36 height 30
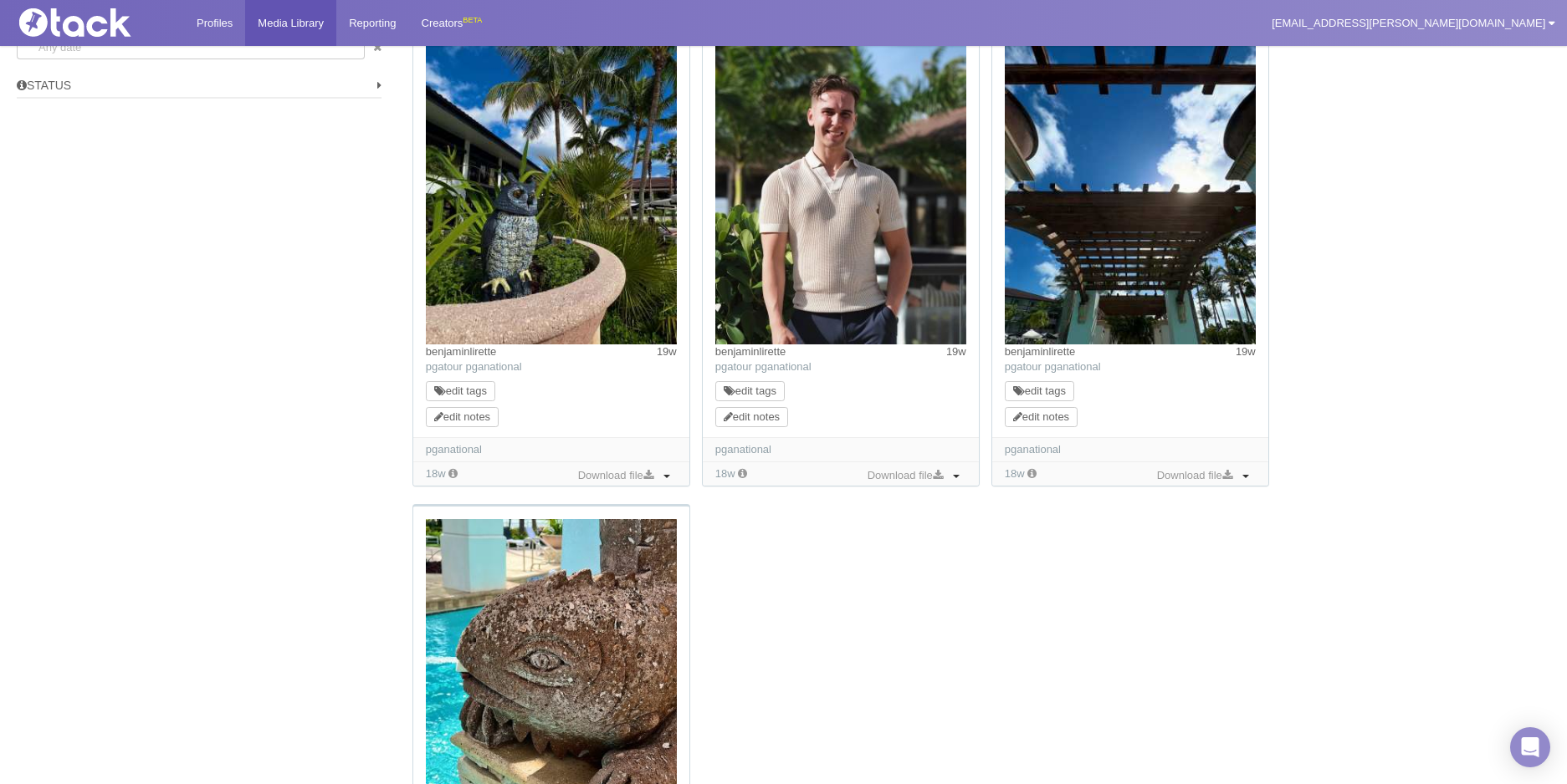
scroll to position [1709, 0]
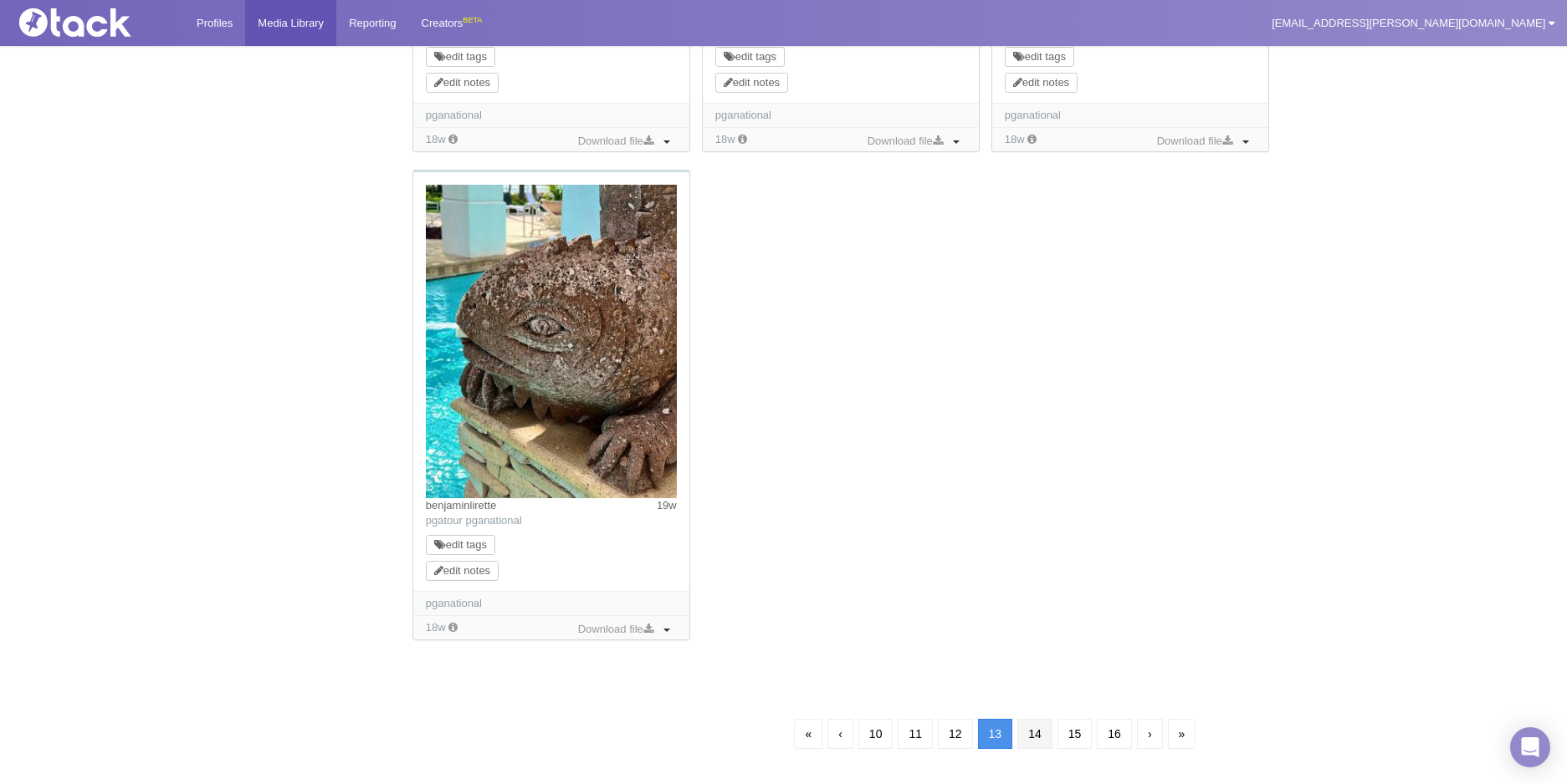
click at [1038, 726] on link "14" at bounding box center [1035, 734] width 36 height 30
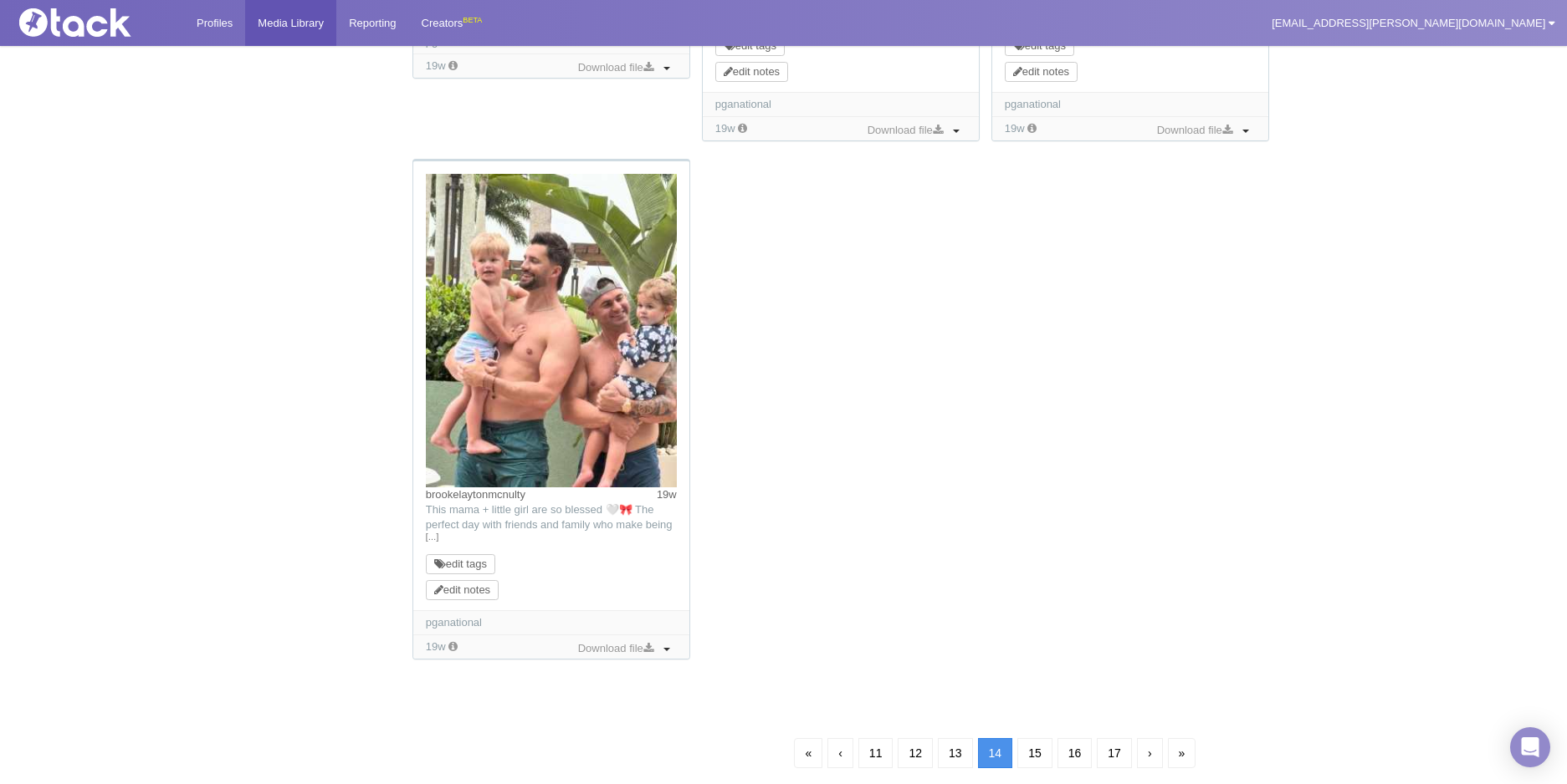
scroll to position [1585, 0]
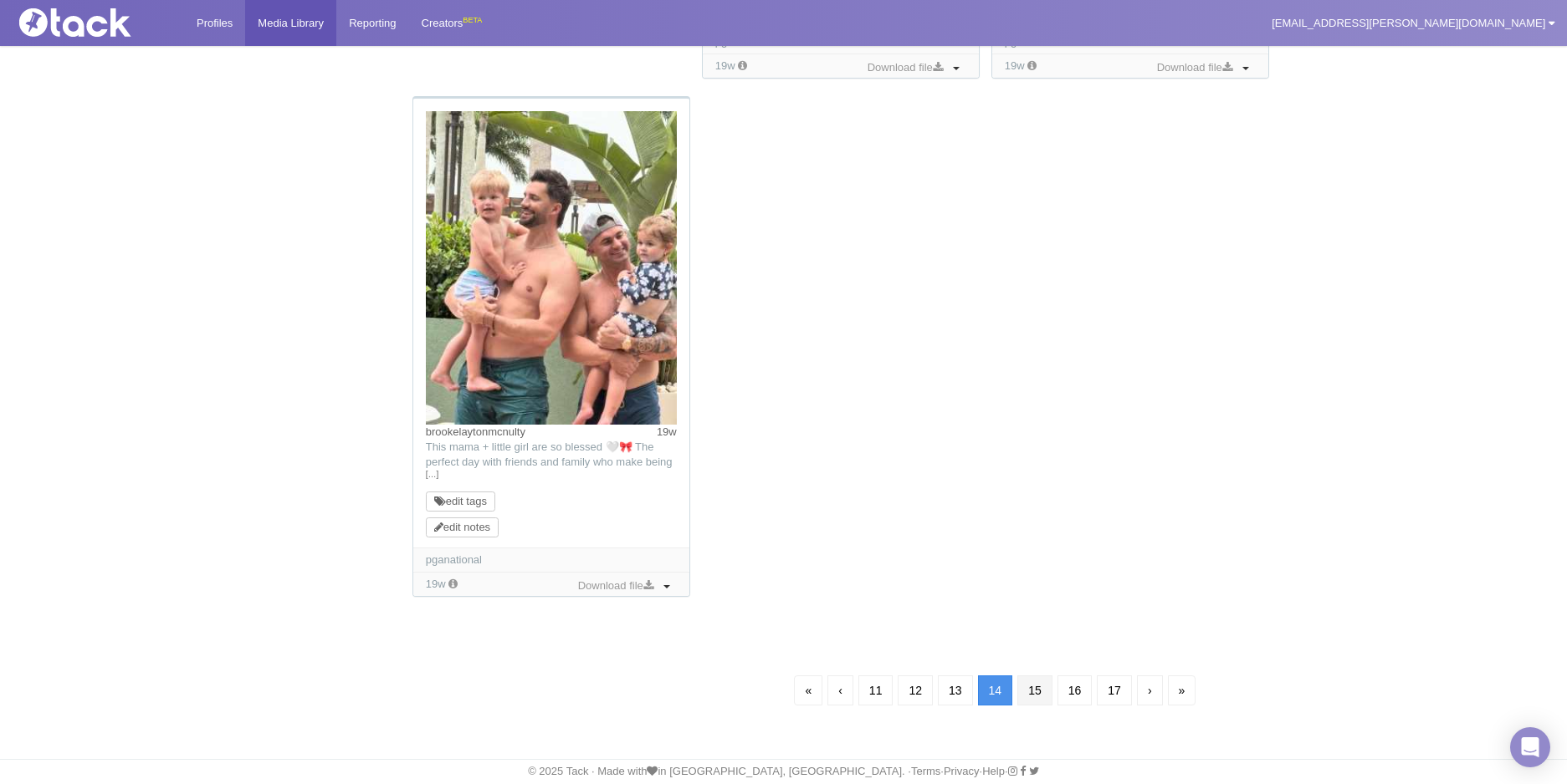
click at [1050, 689] on link "15" at bounding box center [1035, 690] width 36 height 30
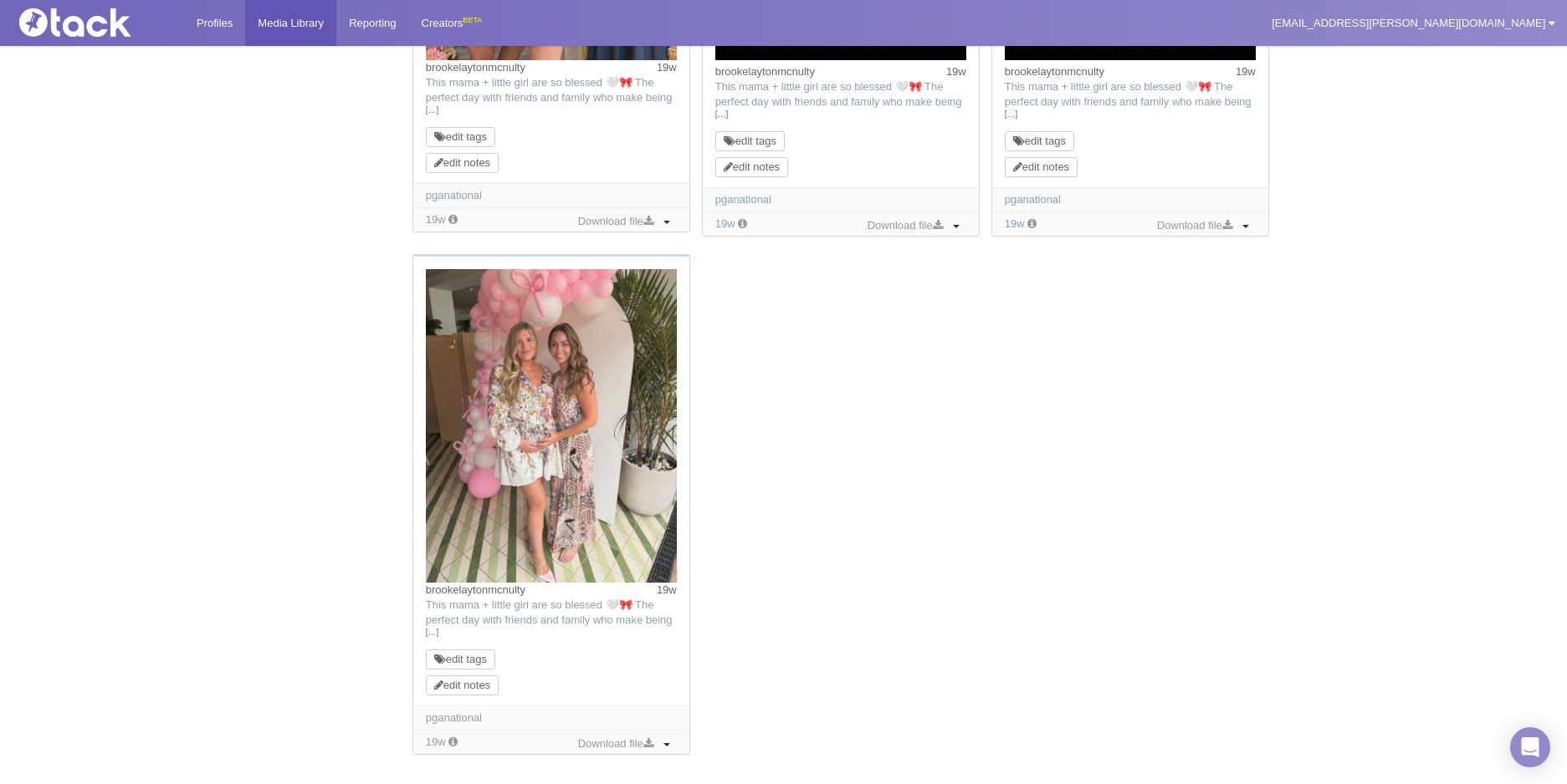
scroll to position [1680, 0]
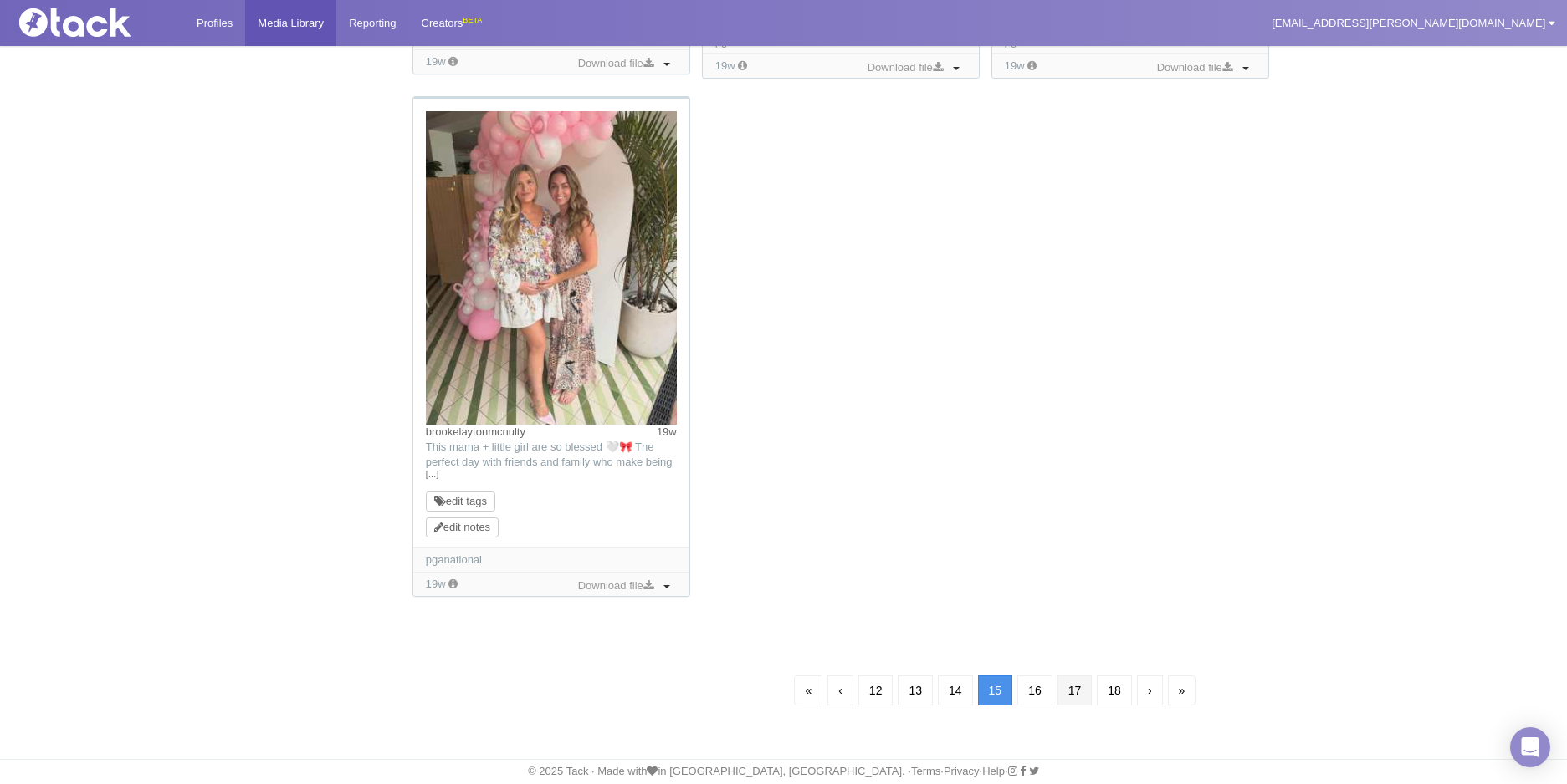
click at [1091, 688] on link "17" at bounding box center [1076, 690] width 36 height 30
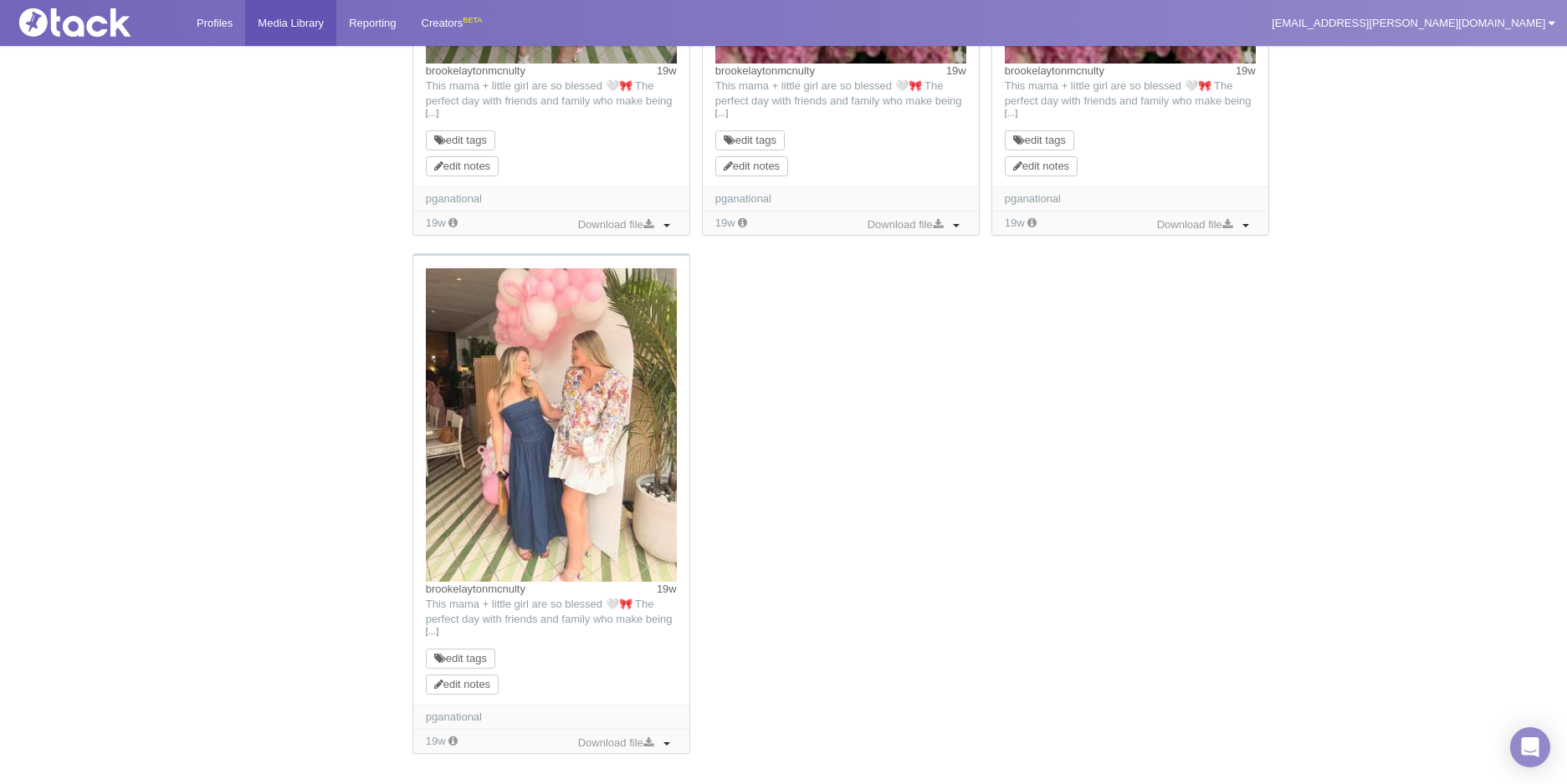
scroll to position [1677, 0]
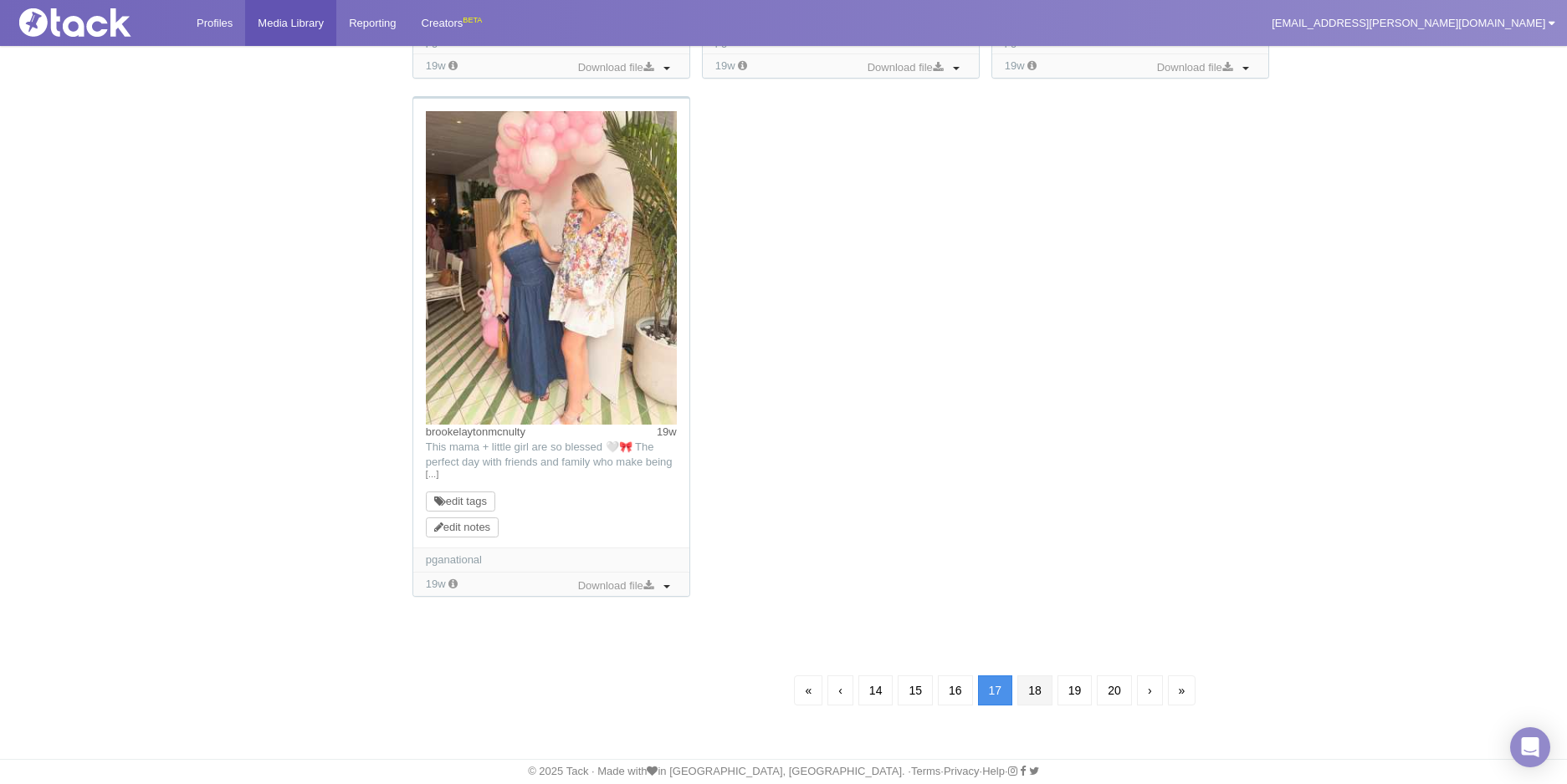
click at [1047, 685] on link "18" at bounding box center [1035, 690] width 36 height 30
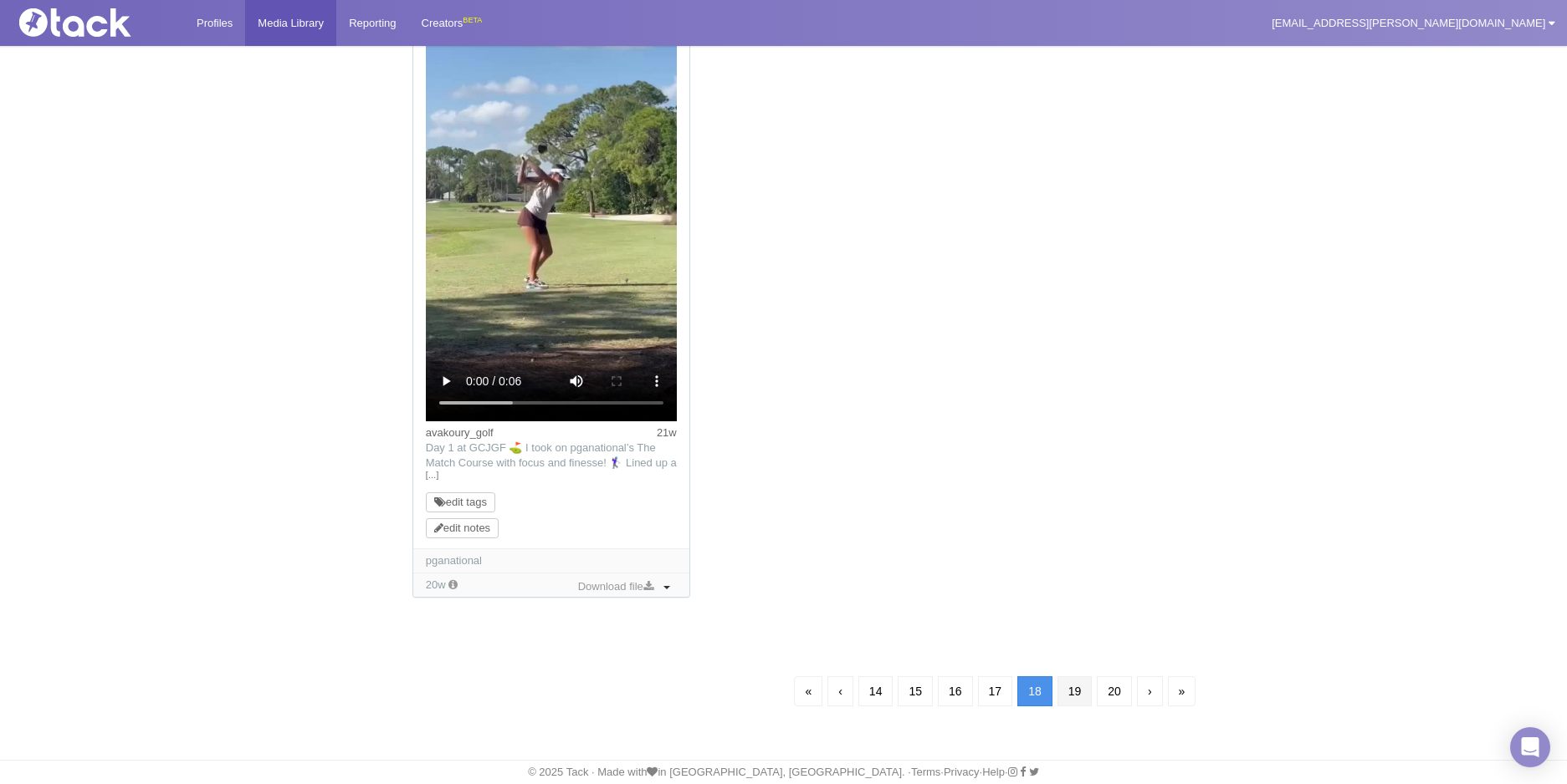
click at [1078, 688] on link "19" at bounding box center [1076, 691] width 36 height 30
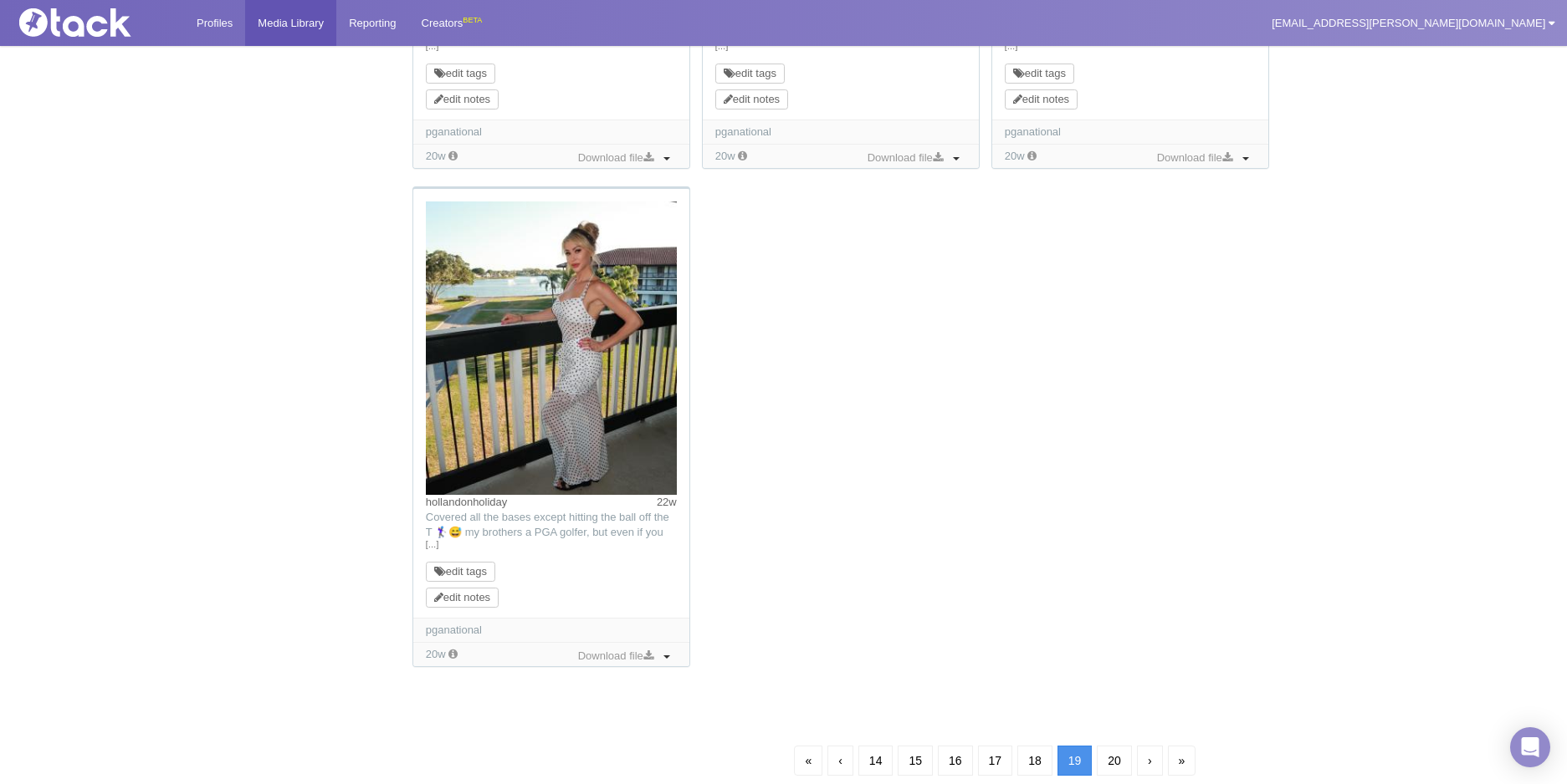
scroll to position [1542, 0]
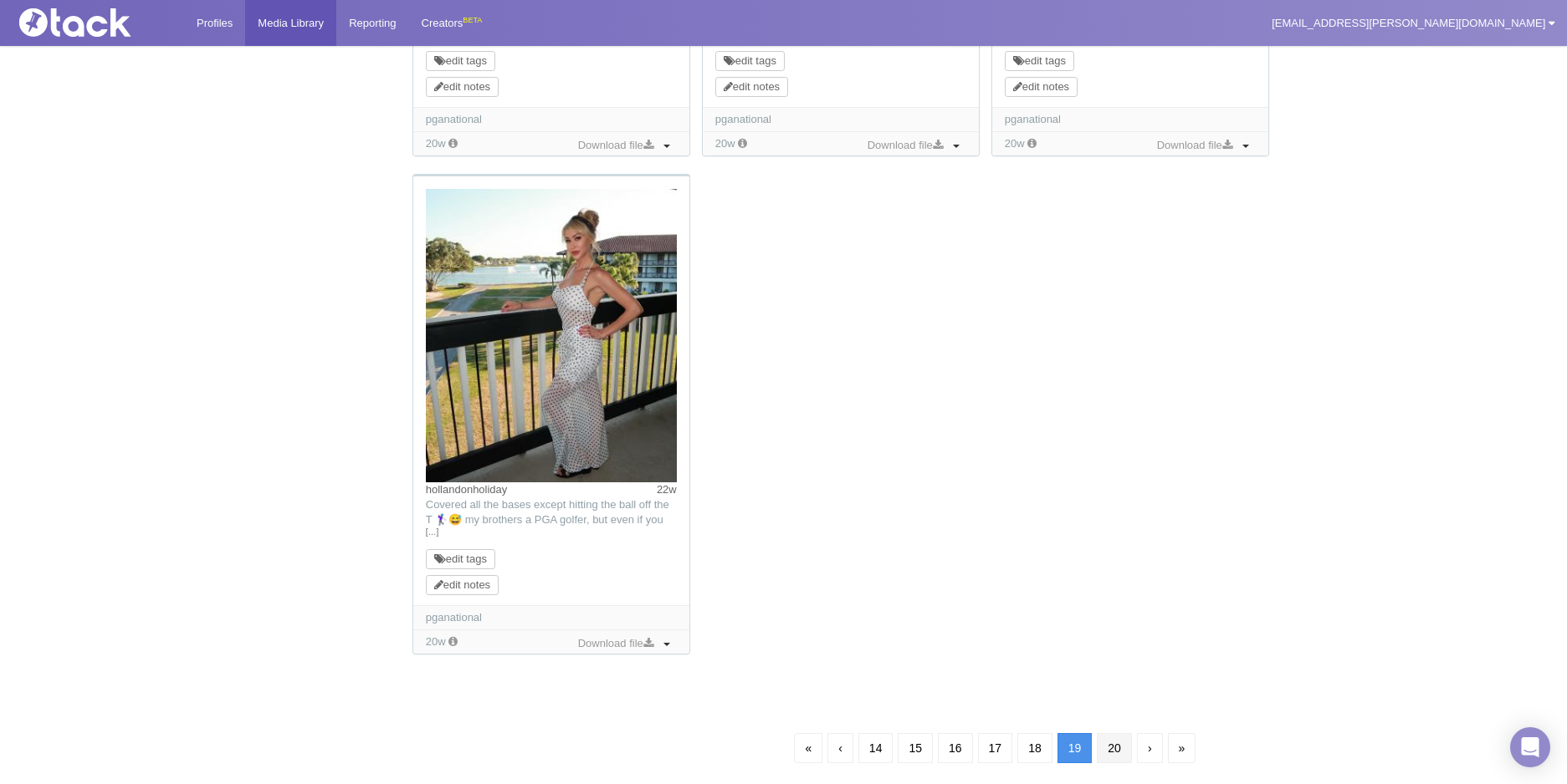
click at [1119, 748] on link "20" at bounding box center [1115, 748] width 36 height 30
